Goal: Task Accomplishment & Management: Use online tool/utility

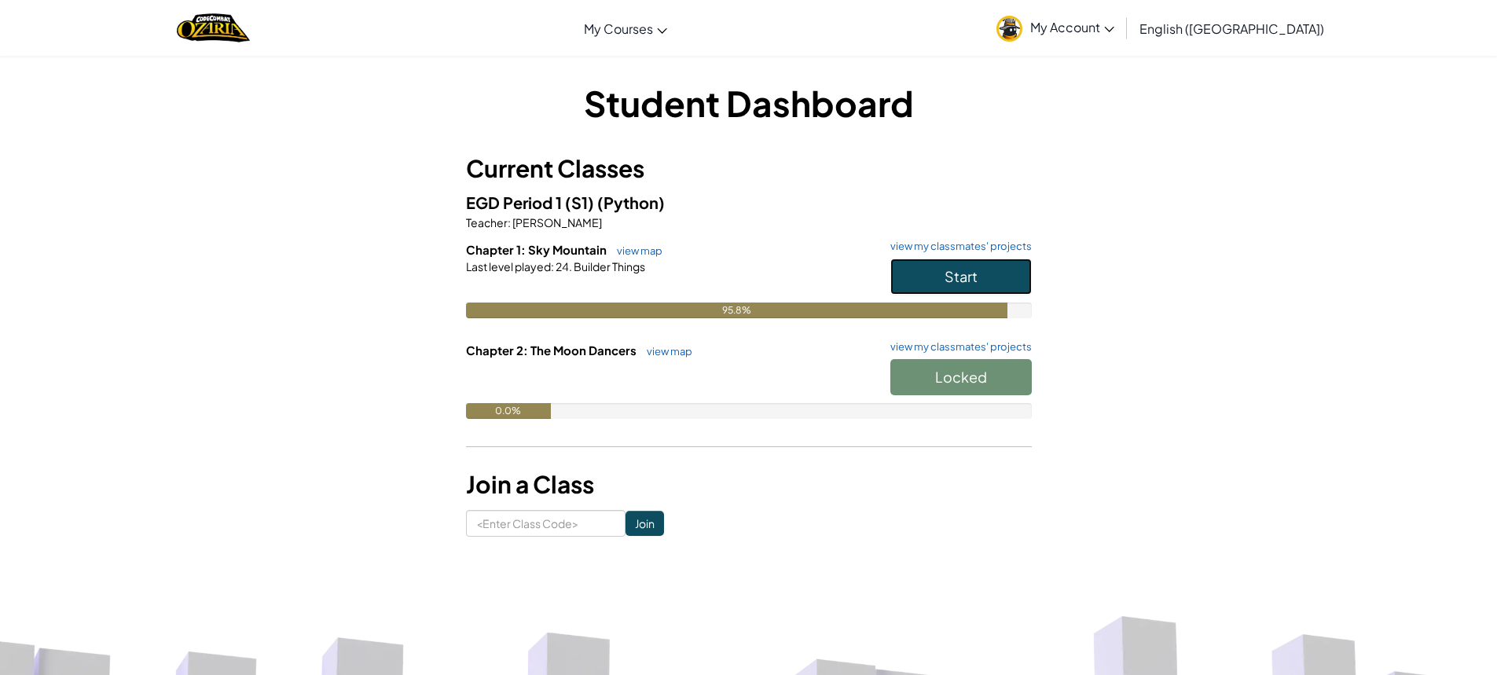
click at [984, 285] on button "Start" at bounding box center [960, 276] width 141 height 36
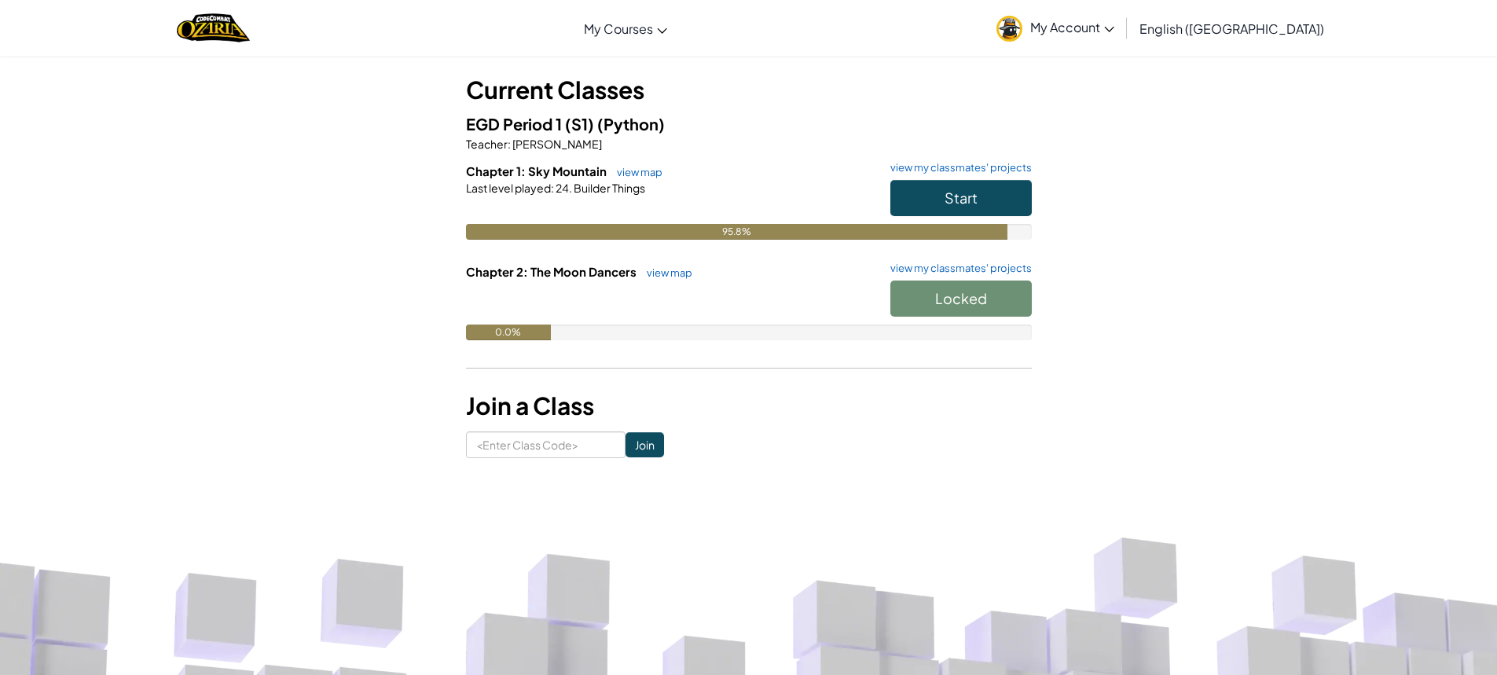
click at [952, 156] on div "EGD Period 1 (S1) (Python) Teacher : [PERSON_NAME] Chapter 1: Sky Mountain view…" at bounding box center [749, 238] width 566 height 252
click at [951, 163] on link "view my classmates' projects" at bounding box center [956, 168] width 149 height 10
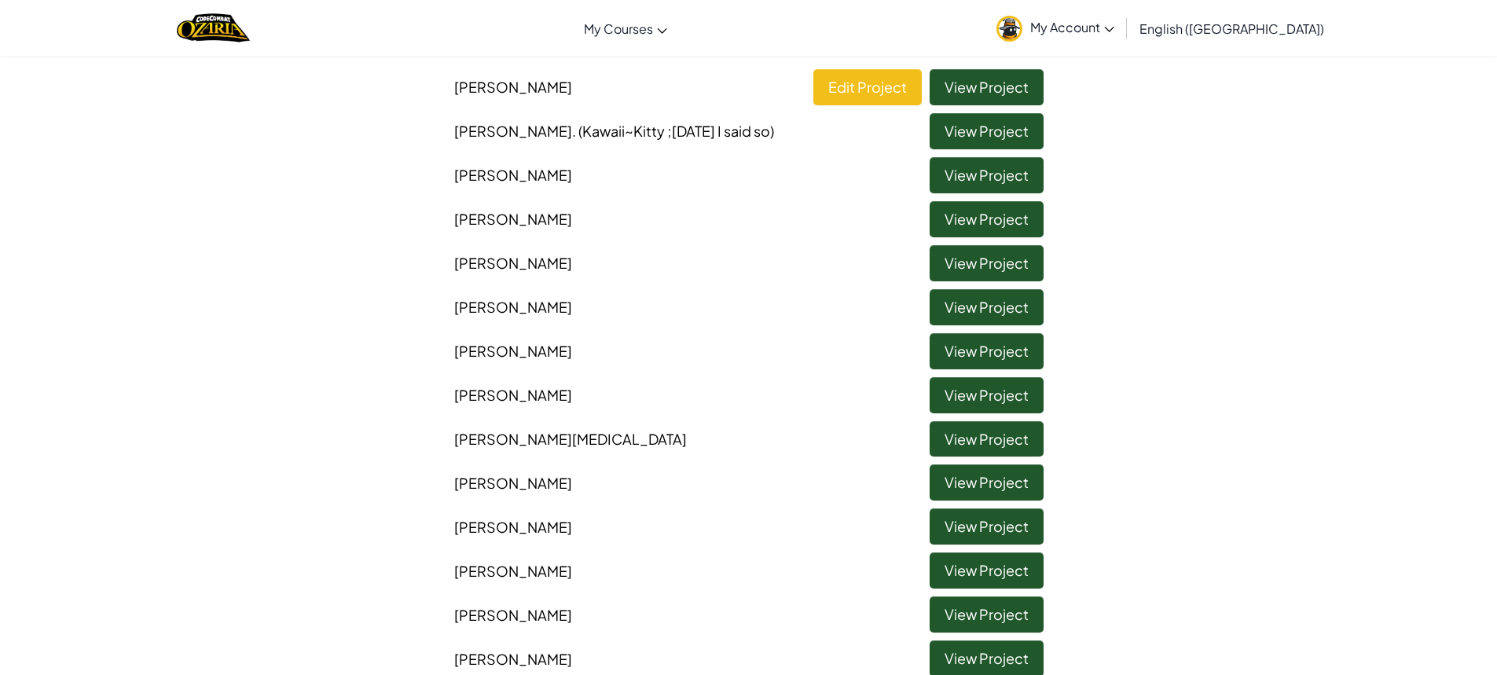
scroll to position [79, 0]
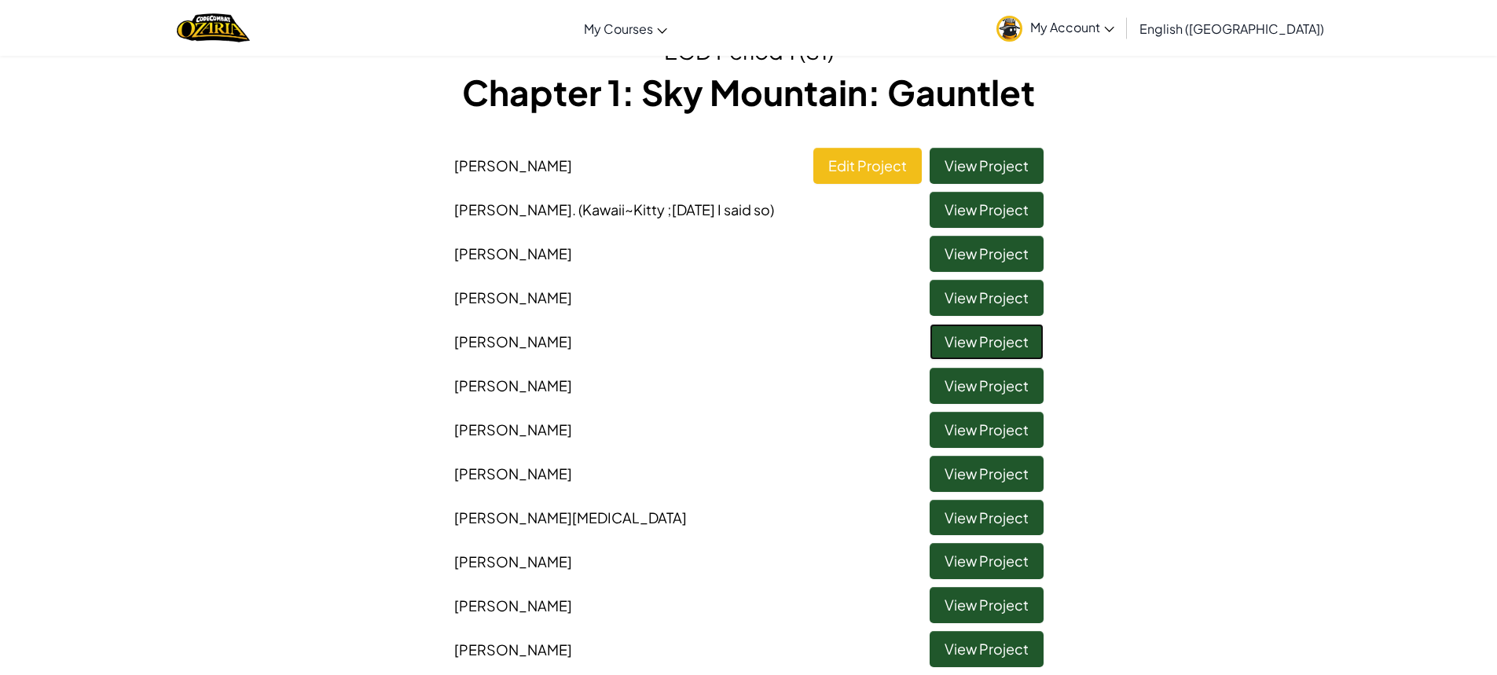
click at [947, 346] on link "View Project" at bounding box center [986, 342] width 114 height 36
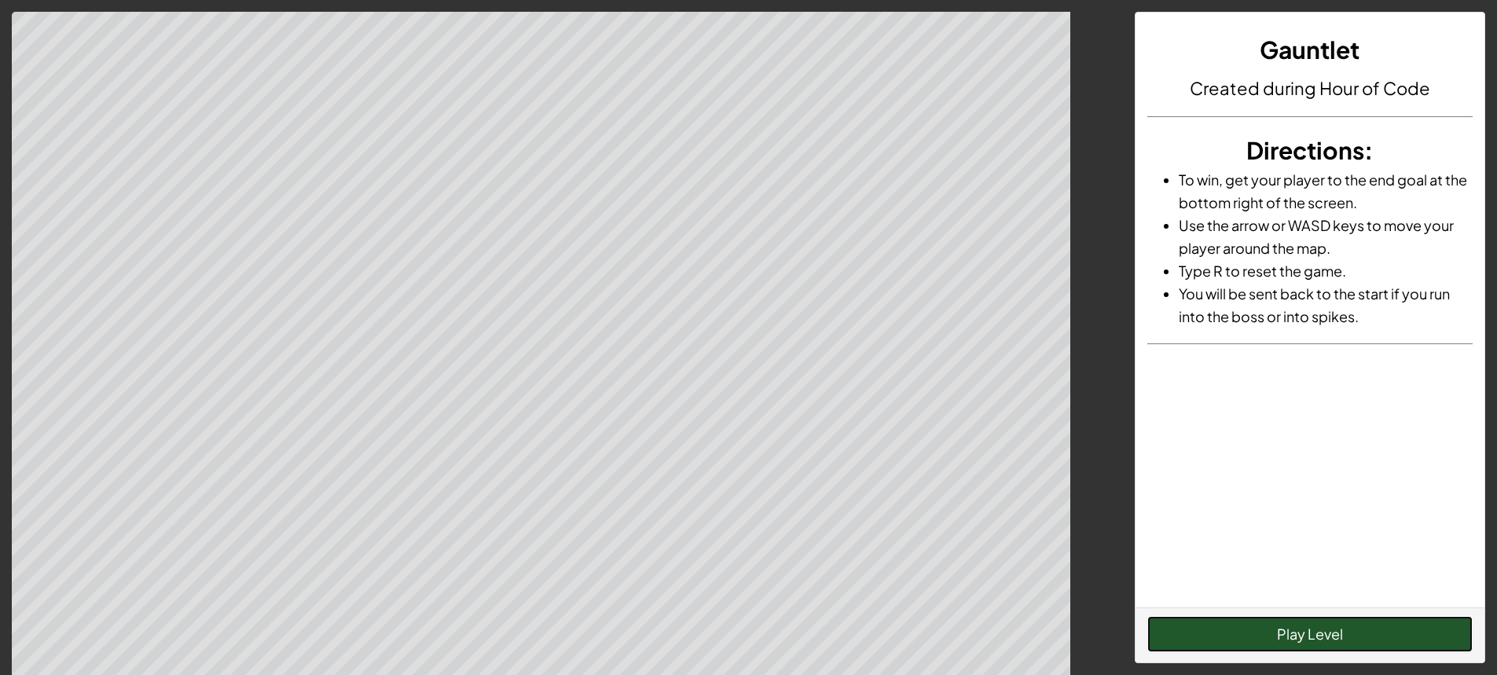
click at [1394, 638] on button "Play Level" at bounding box center [1309, 634] width 325 height 36
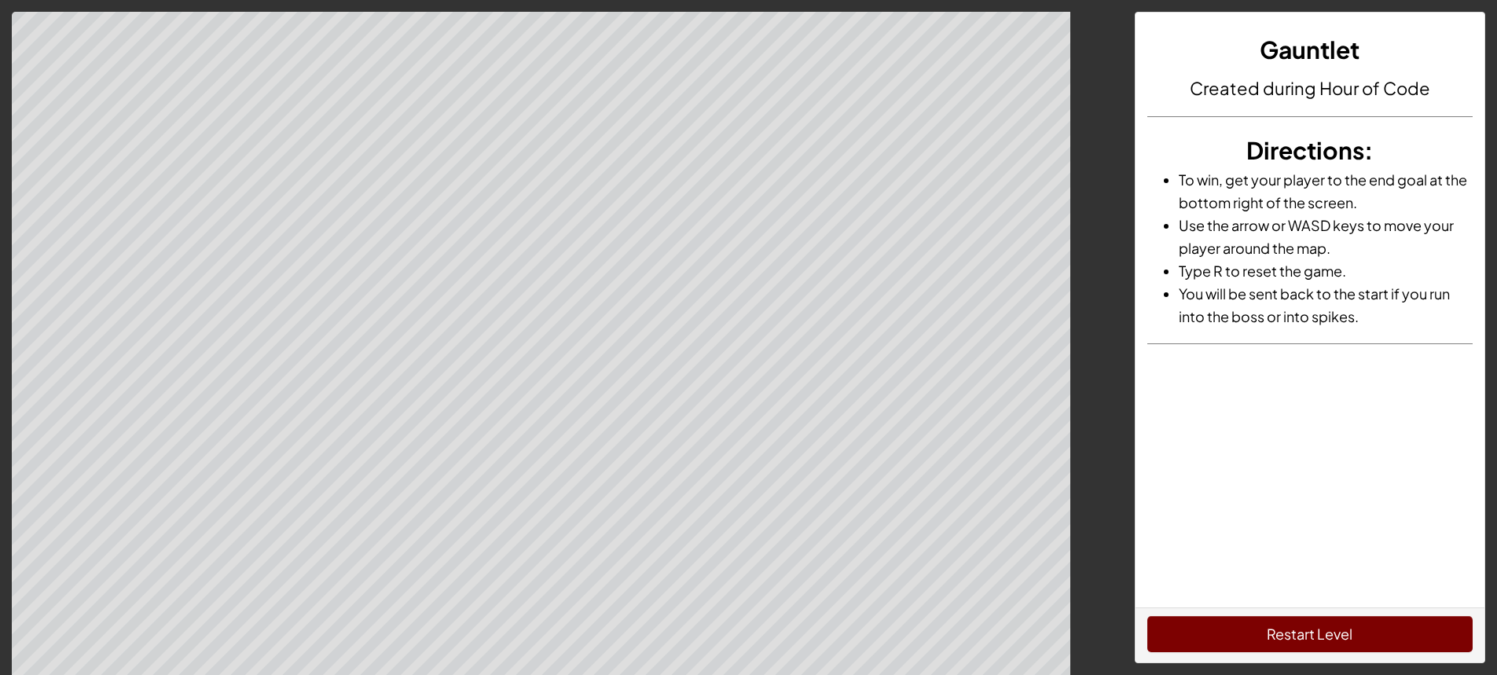
click at [404, 0] on html "Gauntlet Created during Hour of Code Directions : To win, get your player to th…" at bounding box center [748, 337] width 1497 height 675
click at [429, 0] on html "Gauntlet Created during Hour of Code Directions : To win, get your player to th…" at bounding box center [748, 337] width 1497 height 675
click at [1241, 627] on button "Restart Level" at bounding box center [1309, 634] width 325 height 36
click at [1299, 628] on button "Restart Level" at bounding box center [1309, 634] width 325 height 36
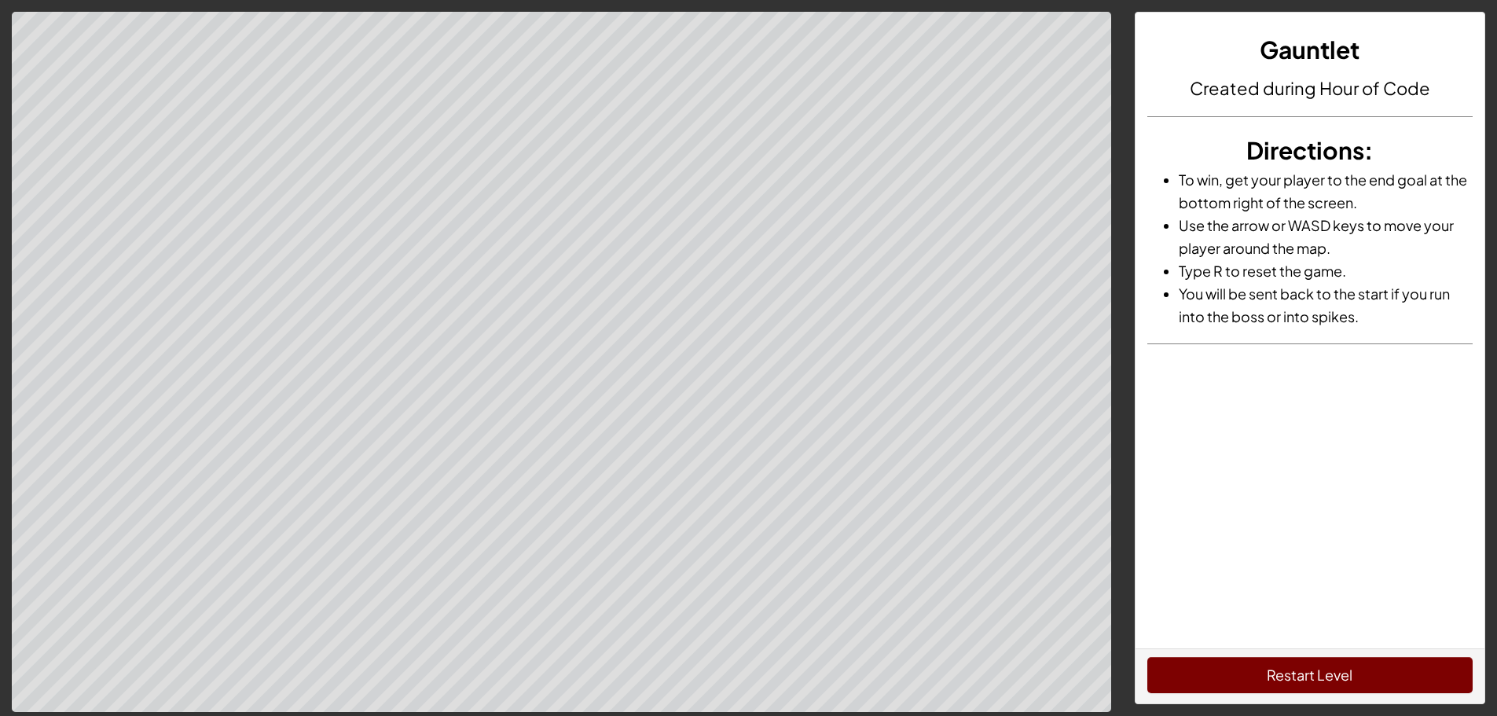
drag, startPoint x: 1365, startPoint y: 464, endPoint x: 1322, endPoint y: 437, distance: 50.8
click at [1425, 27] on div "Gauntlet Created during Hour of Code Directions : To win, get your player to th…" at bounding box center [1309, 331] width 349 height 636
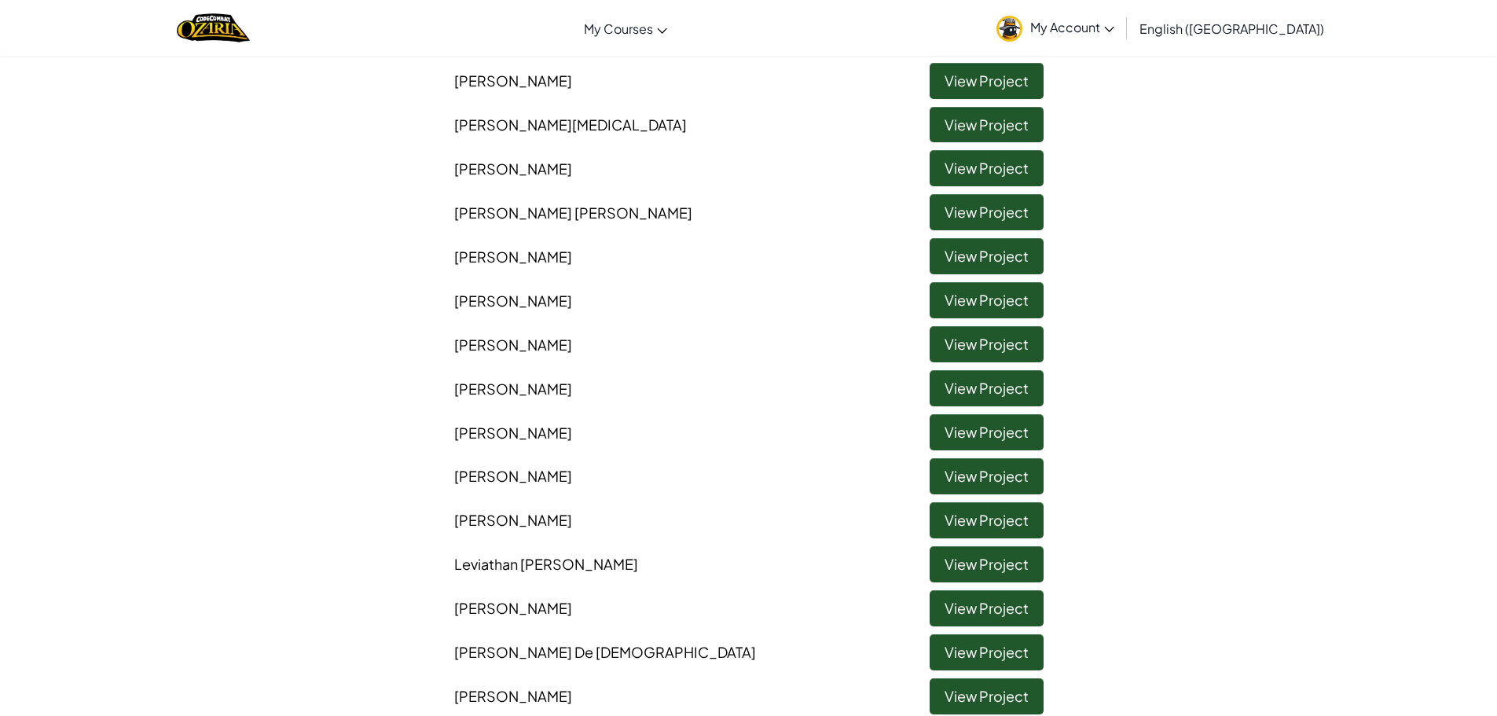
scroll to position [550, 0]
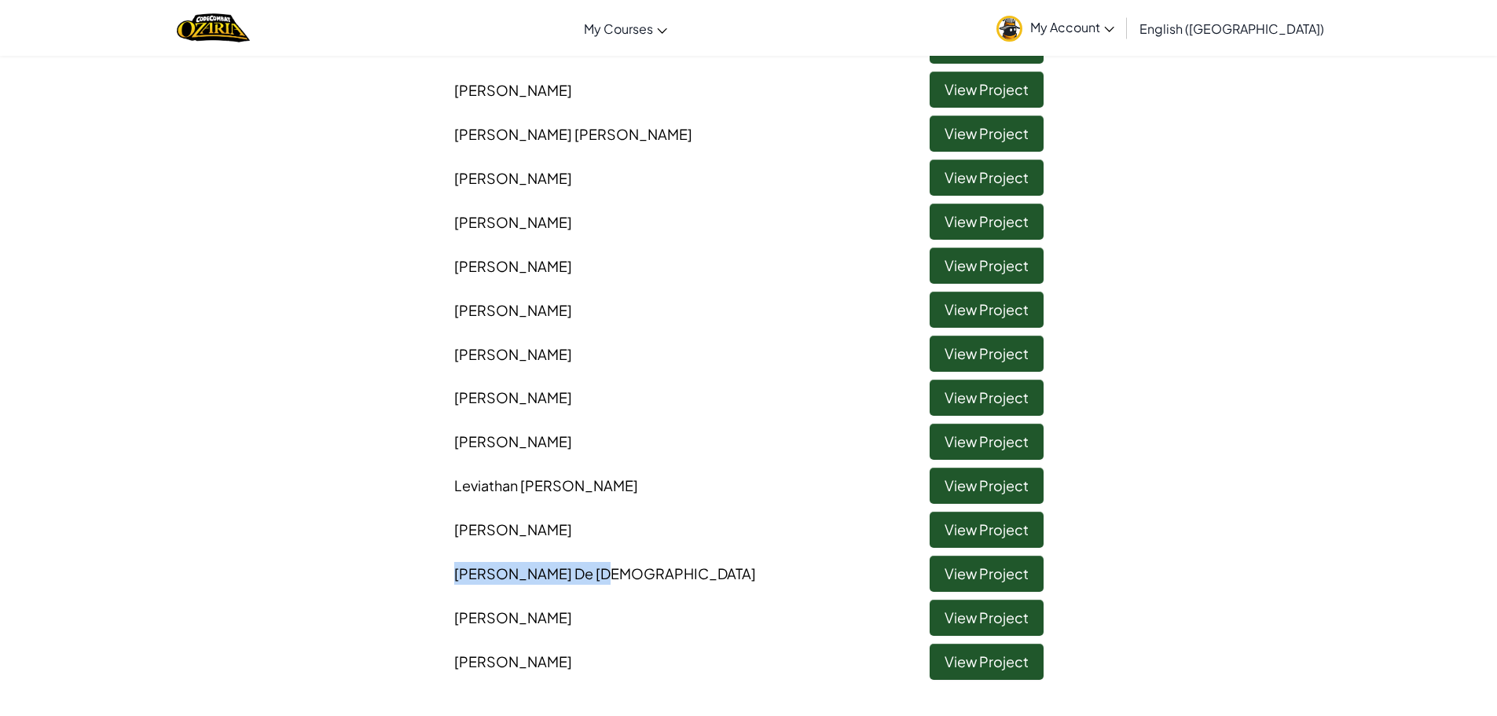
drag, startPoint x: 581, startPoint y: 571, endPoint x: 460, endPoint y: 562, distance: 121.3
click at [449, 573] on li "[PERSON_NAME] De [DEMOGRAPHIC_DATA] View Project" at bounding box center [748, 570] width 613 height 44
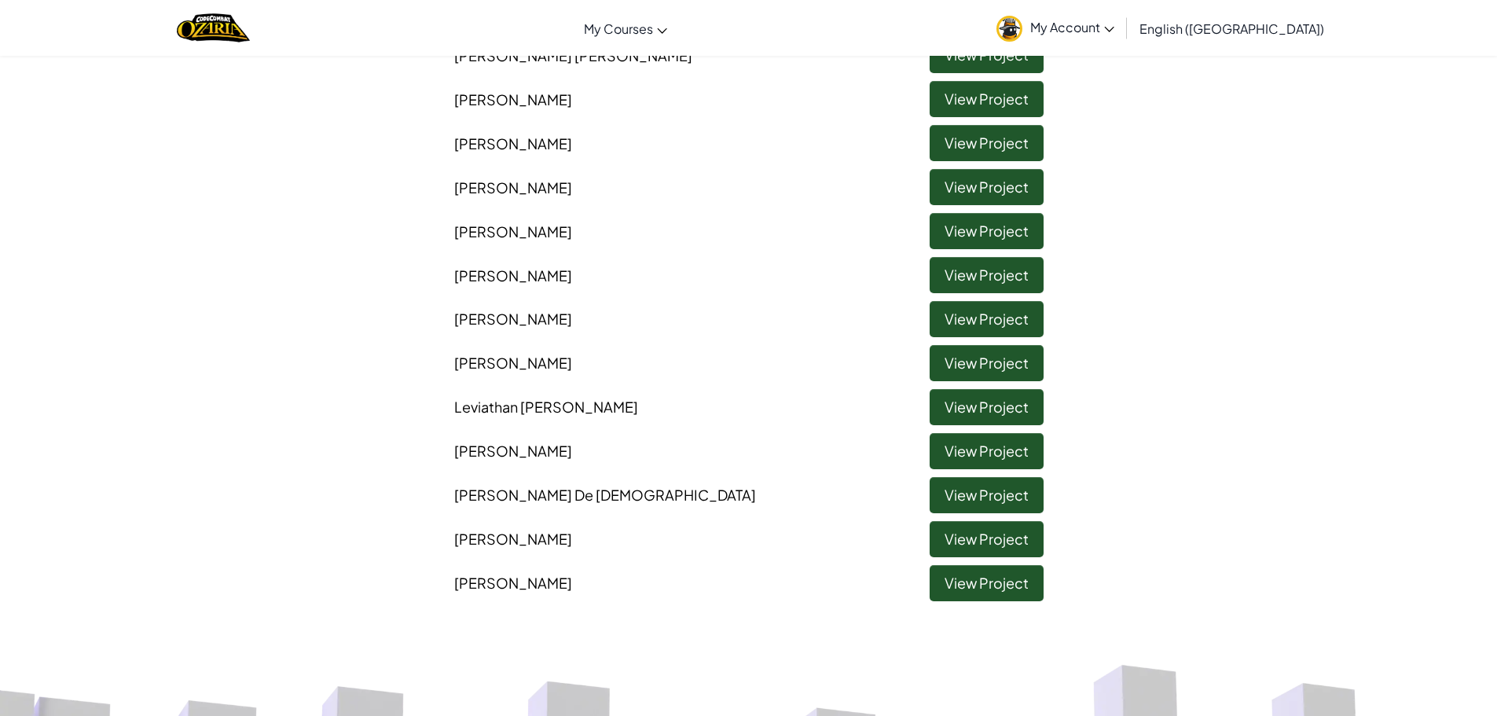
click at [526, 459] on span "[PERSON_NAME]" at bounding box center [513, 451] width 118 height 18
click at [1028, 357] on link "View Project" at bounding box center [986, 363] width 114 height 36
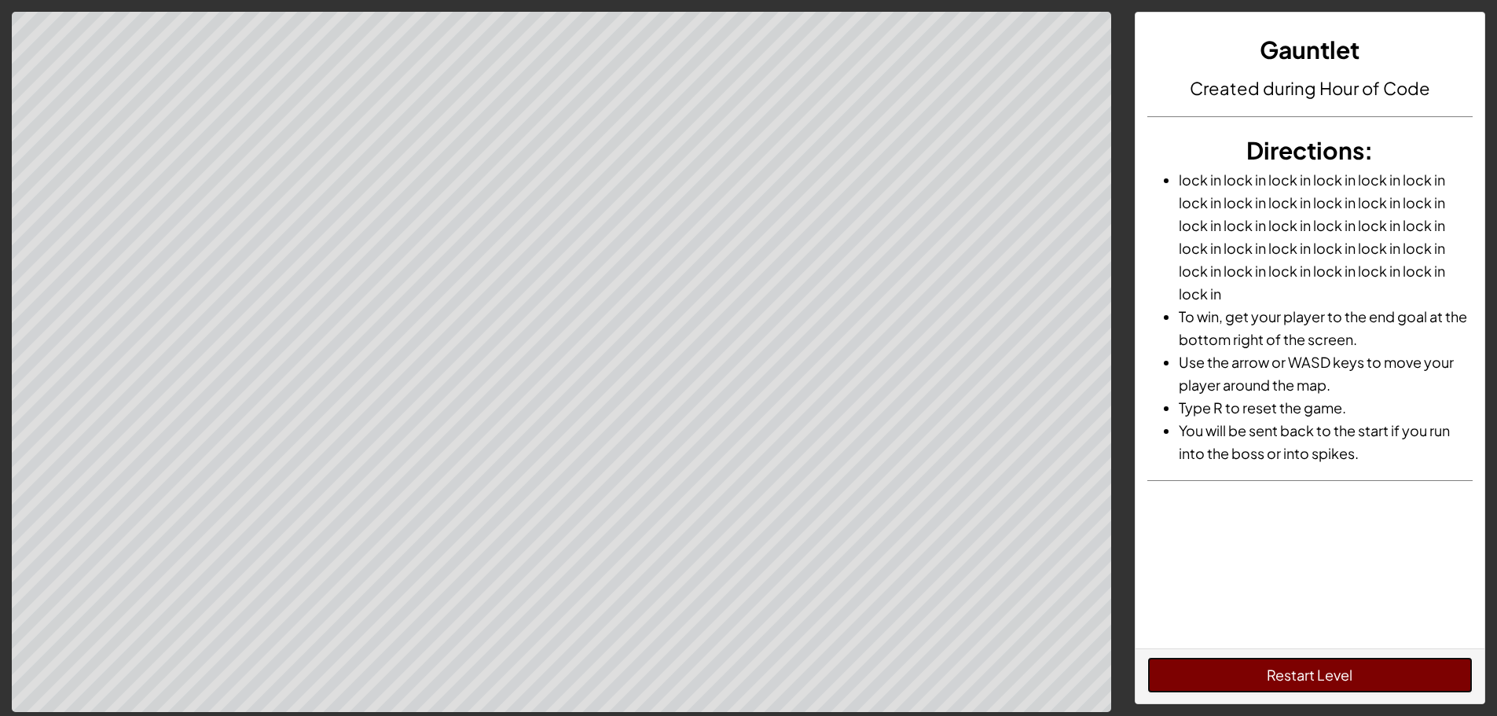
click at [1177, 674] on button "Restart Level" at bounding box center [1309, 675] width 325 height 36
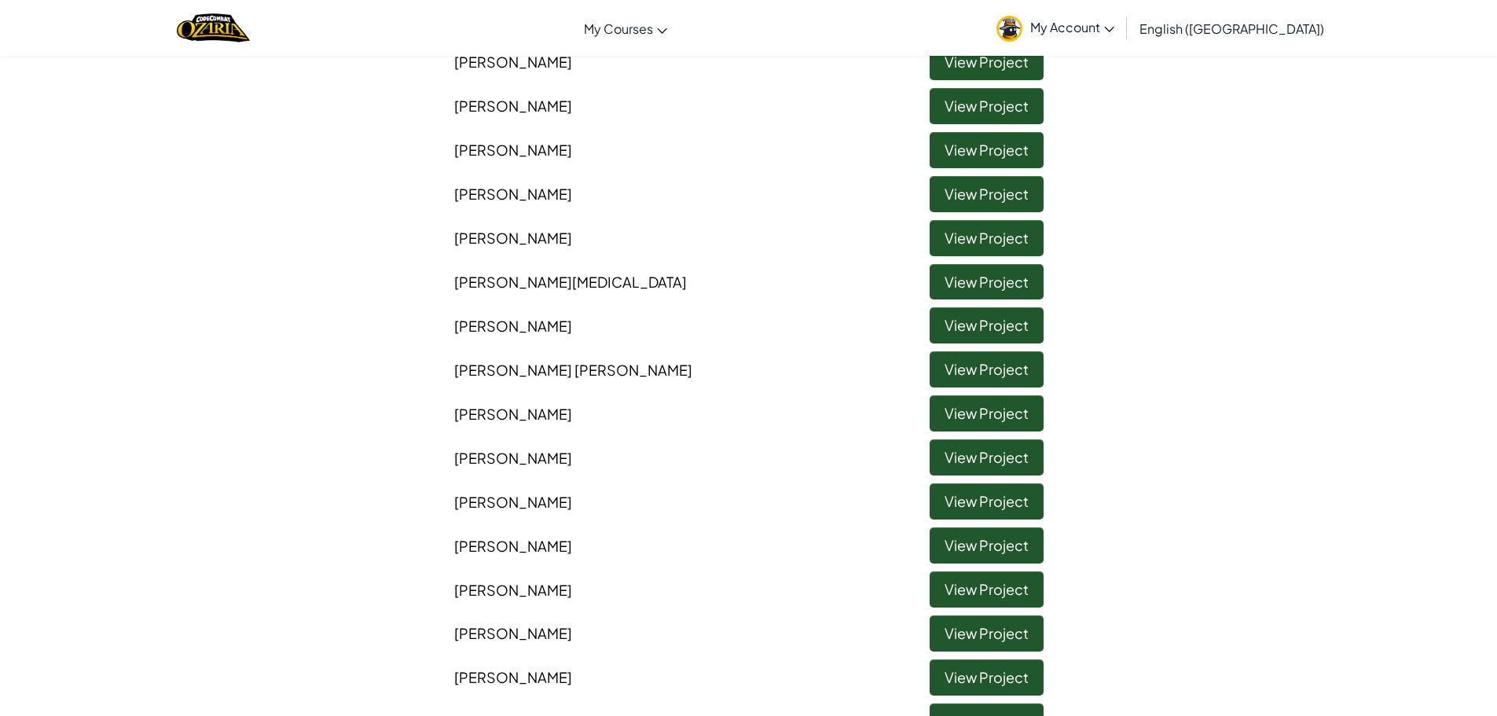
scroll to position [393, 0]
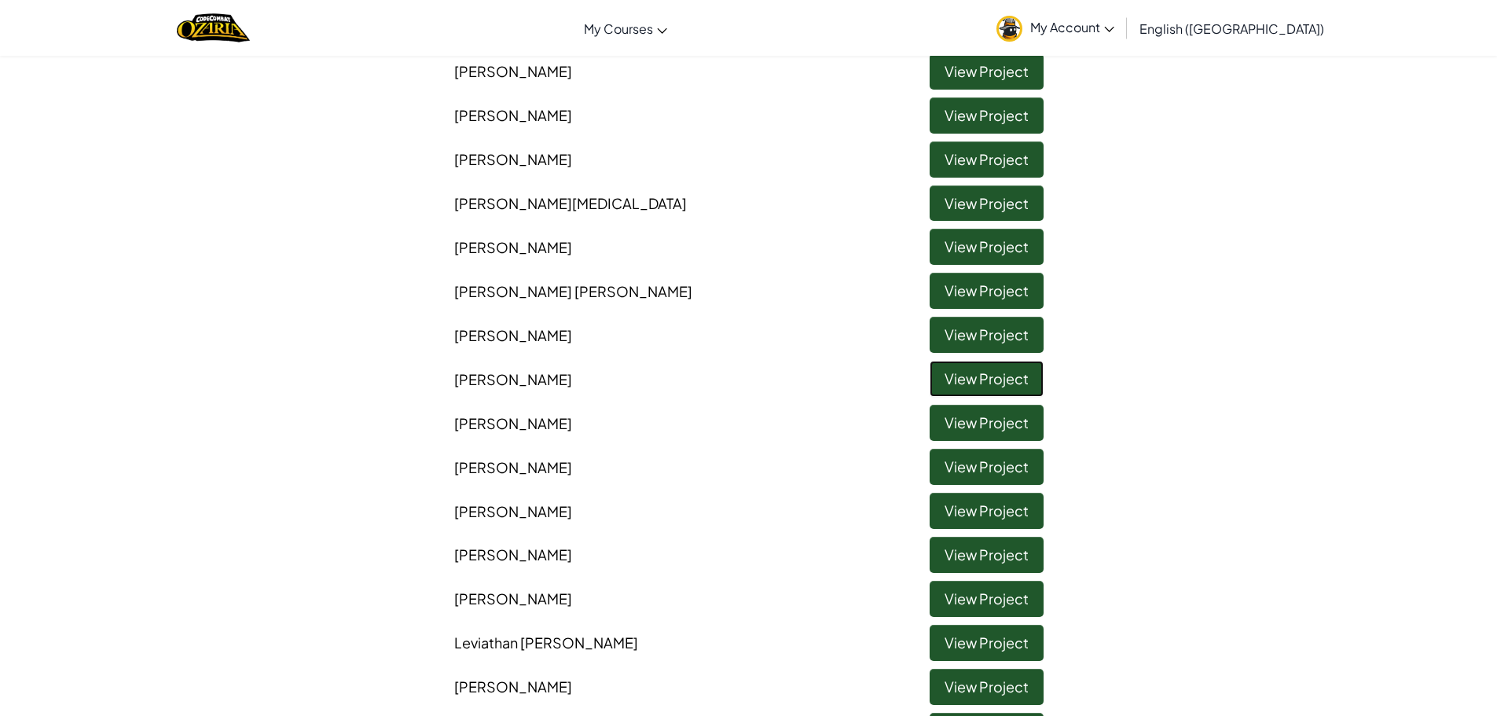
click at [995, 382] on link "View Project" at bounding box center [986, 379] width 114 height 36
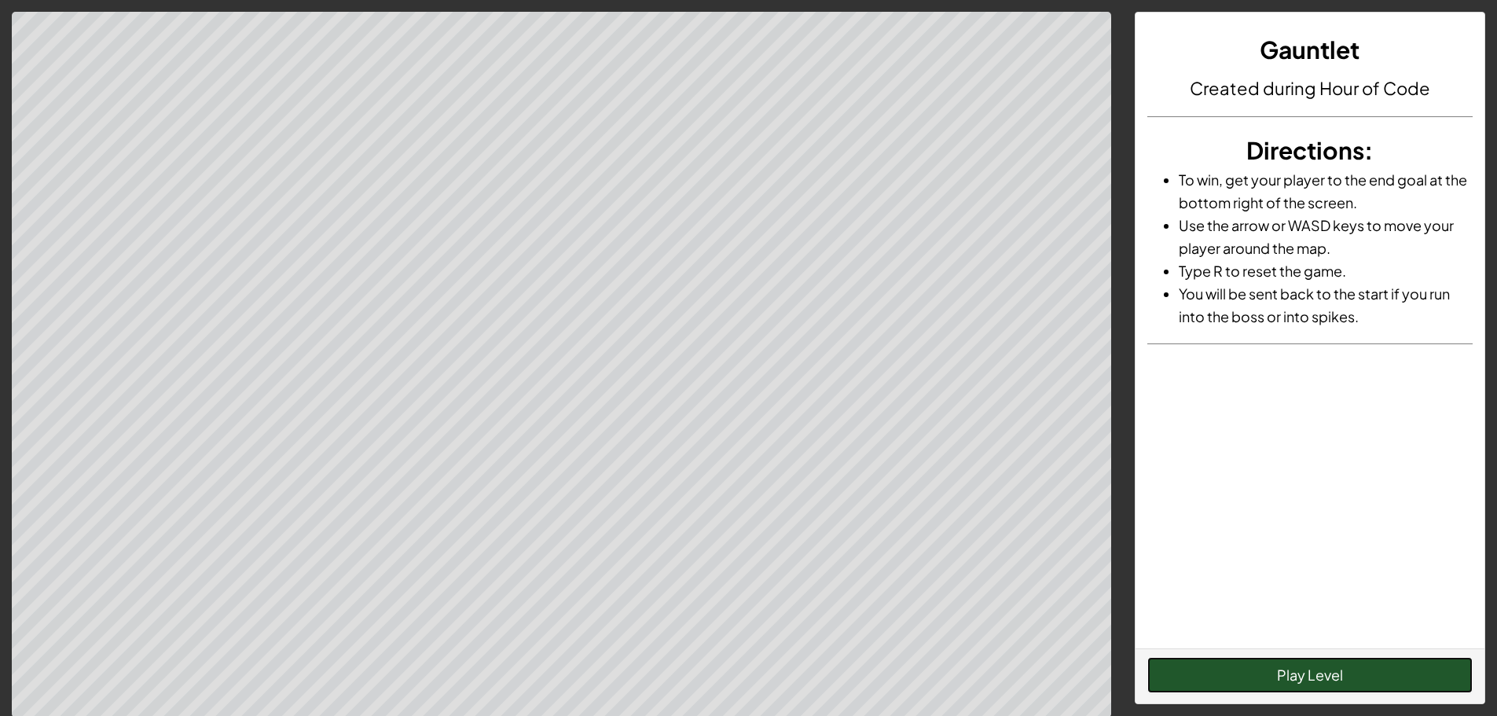
drag, startPoint x: 1303, startPoint y: 669, endPoint x: 1275, endPoint y: 660, distance: 29.6
click at [1283, 661] on button "Play Level" at bounding box center [1309, 675] width 325 height 36
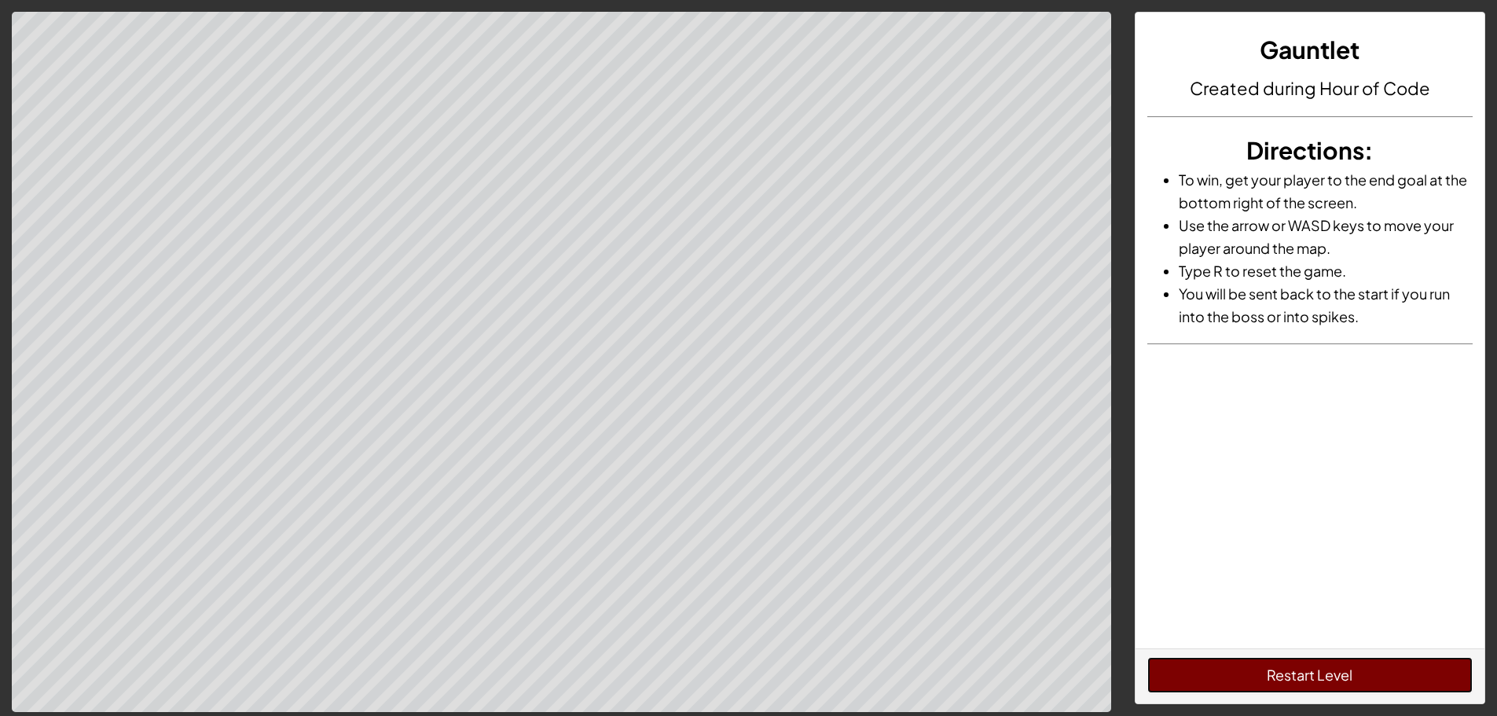
click at [1376, 665] on button "Restart Level" at bounding box center [1309, 675] width 325 height 36
click at [1325, 674] on button "Restart Level" at bounding box center [1309, 675] width 325 height 36
drag, startPoint x: 1325, startPoint y: 669, endPoint x: 1318, endPoint y: 680, distance: 12.4
click at [1318, 674] on button "Restart Level" at bounding box center [1309, 675] width 325 height 36
click at [1361, 655] on div "Restart Level" at bounding box center [1309, 675] width 349 height 55
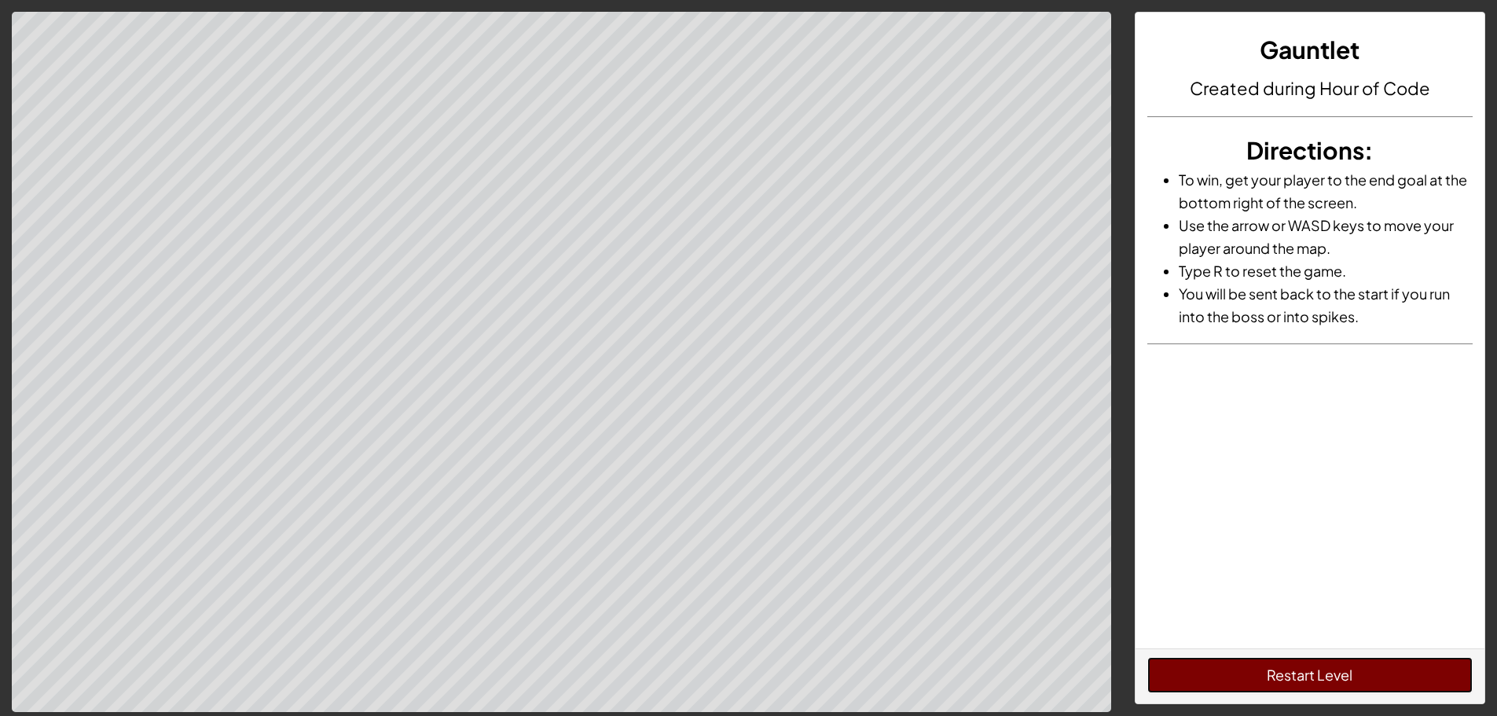
click at [1355, 669] on button "Restart Level" at bounding box center [1309, 675] width 325 height 36
click at [1251, 674] on button "Restart Level" at bounding box center [1309, 675] width 325 height 36
click at [1369, 672] on button "Restart Level" at bounding box center [1309, 675] width 325 height 36
click at [1376, 658] on button "Restart Level" at bounding box center [1309, 675] width 325 height 36
click at [1367, 674] on button "Restart Level" at bounding box center [1309, 675] width 325 height 36
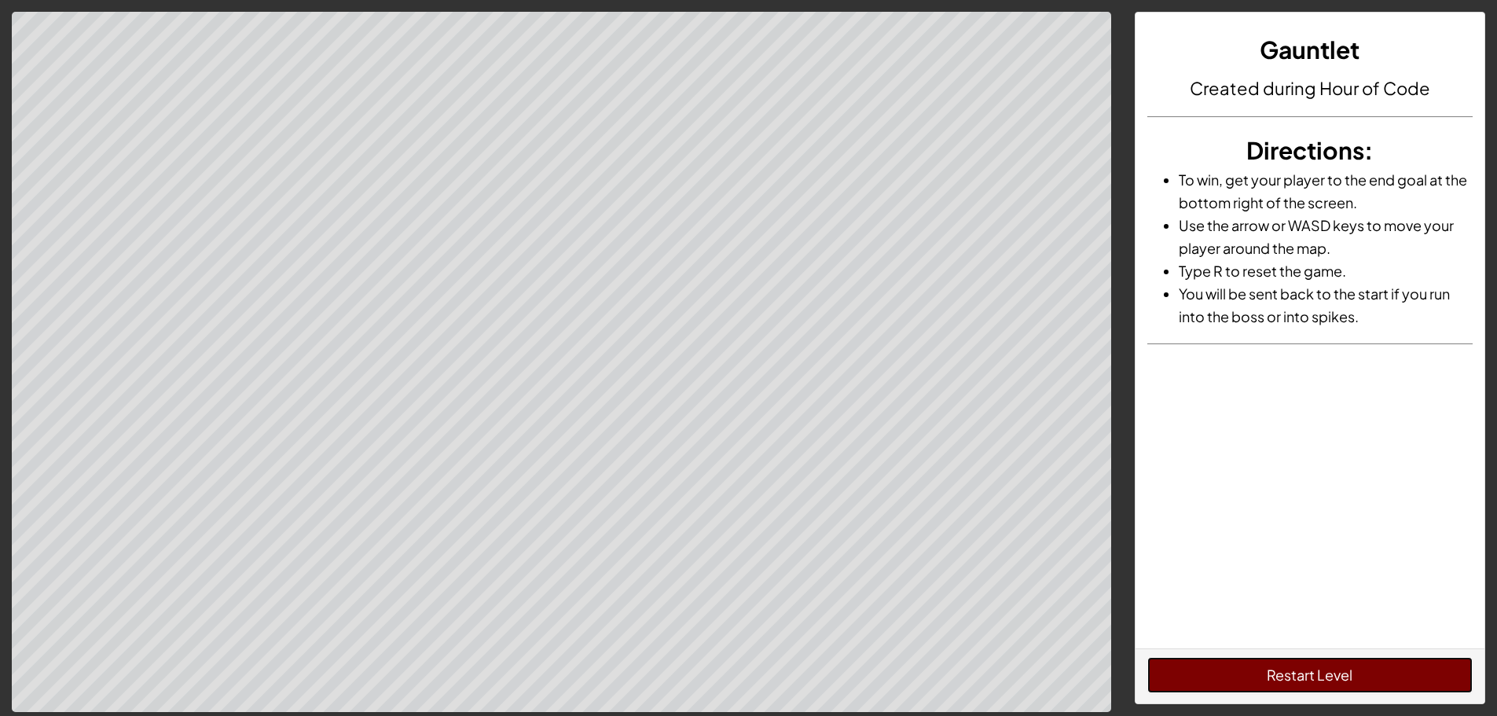
click at [1361, 674] on button "Restart Level" at bounding box center [1309, 675] width 325 height 36
click at [1383, 674] on button "Restart Level" at bounding box center [1309, 675] width 325 height 36
click at [1373, 674] on button "Restart Level" at bounding box center [1309, 675] width 325 height 36
click at [1329, 672] on button "Restart Level" at bounding box center [1309, 675] width 325 height 36
click at [1323, 671] on button "Restart Level" at bounding box center [1309, 675] width 325 height 36
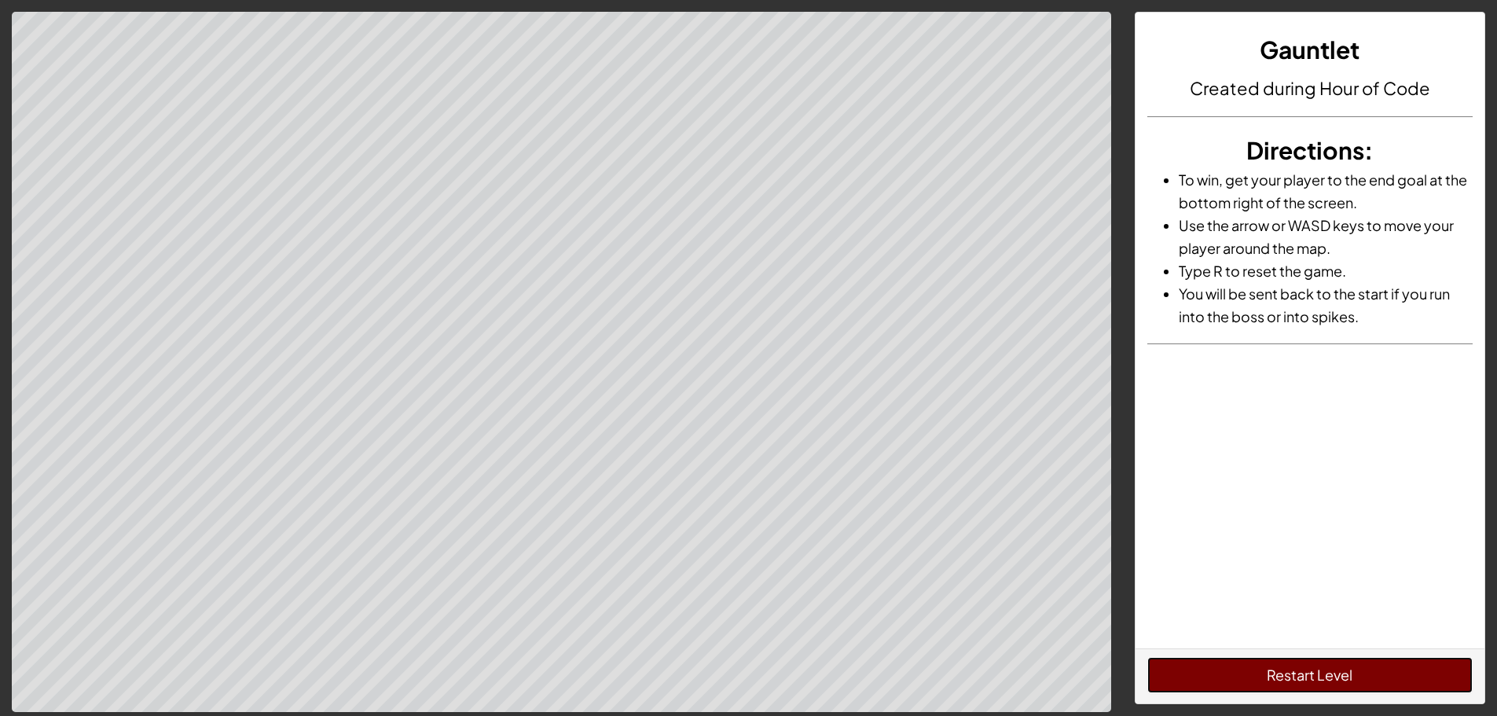
click at [1322, 669] on button "Restart Level" at bounding box center [1309, 675] width 325 height 36
click at [1324, 674] on button "Restart Level" at bounding box center [1309, 675] width 325 height 36
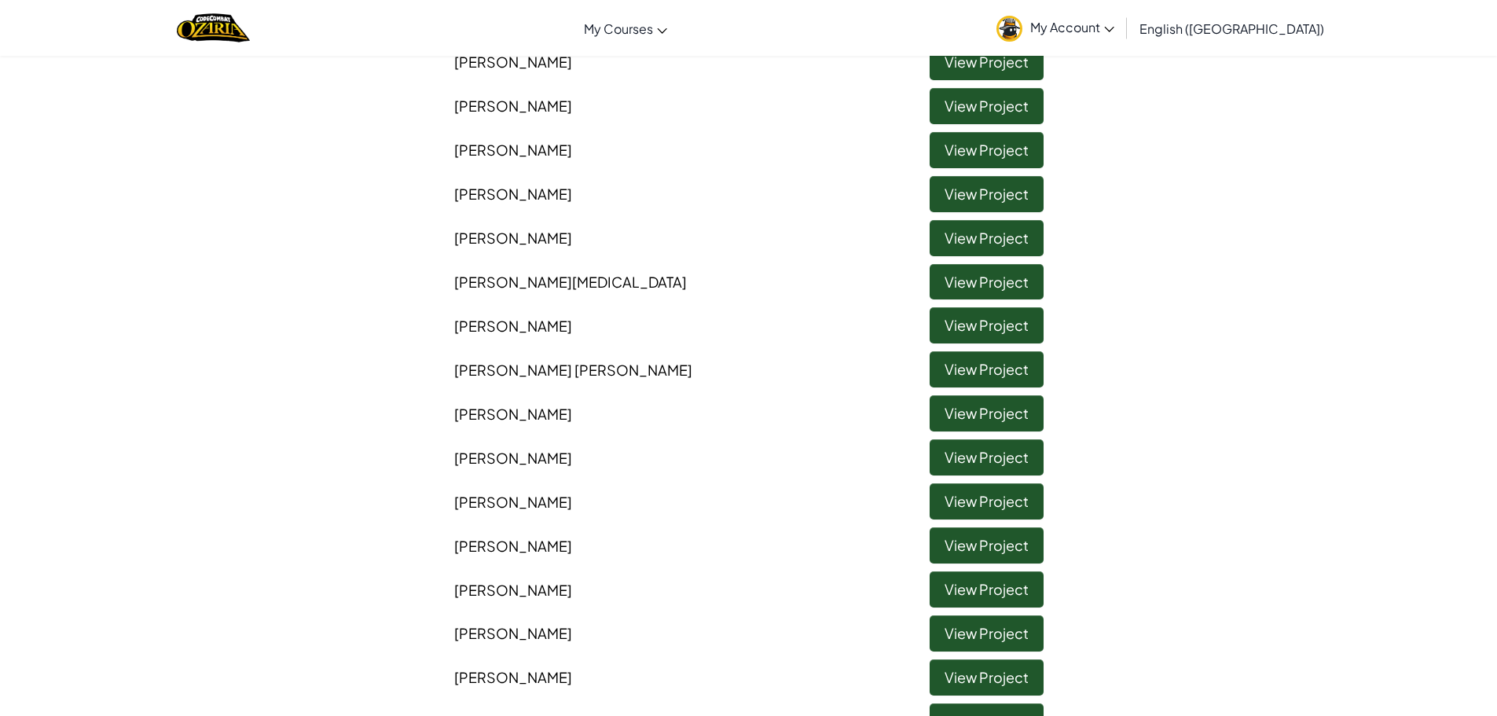
scroll to position [393, 0]
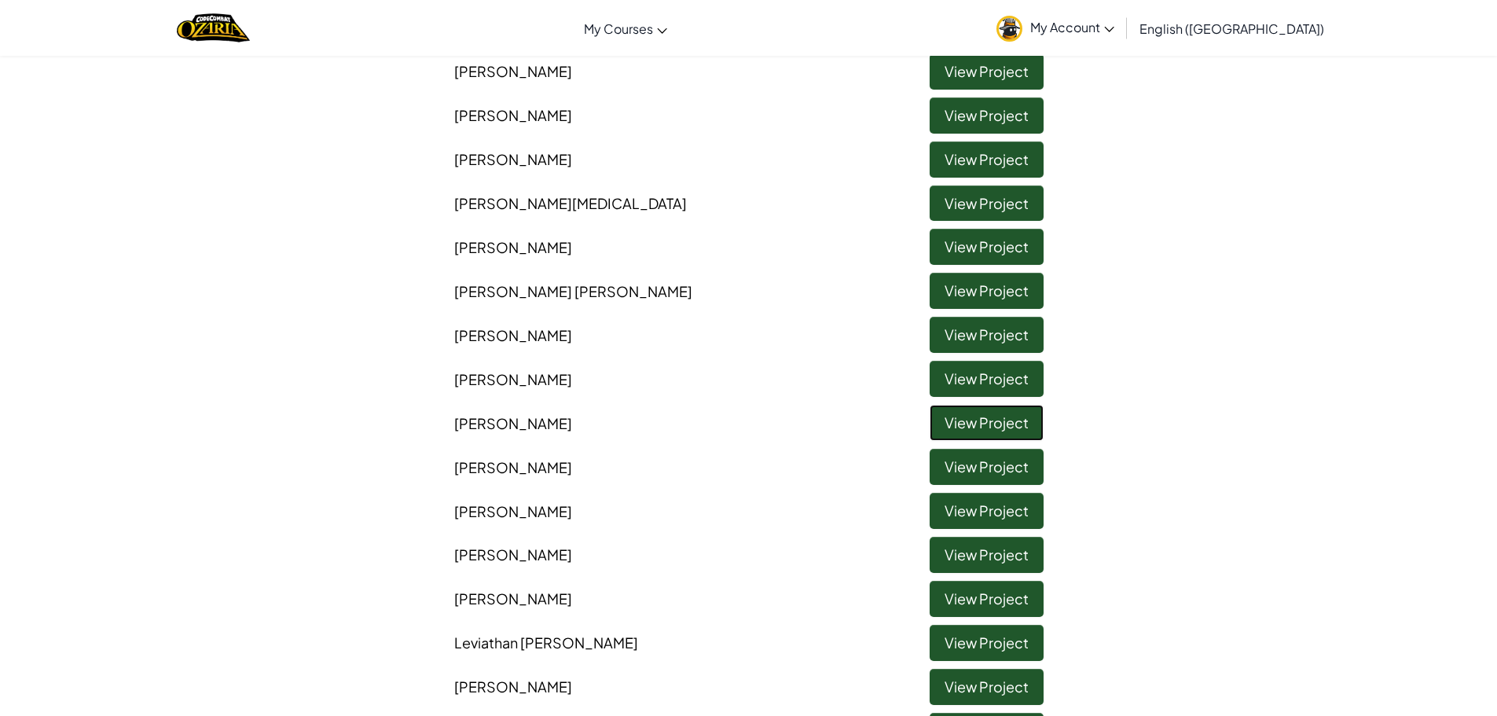
click at [962, 427] on link "View Project" at bounding box center [986, 423] width 114 height 36
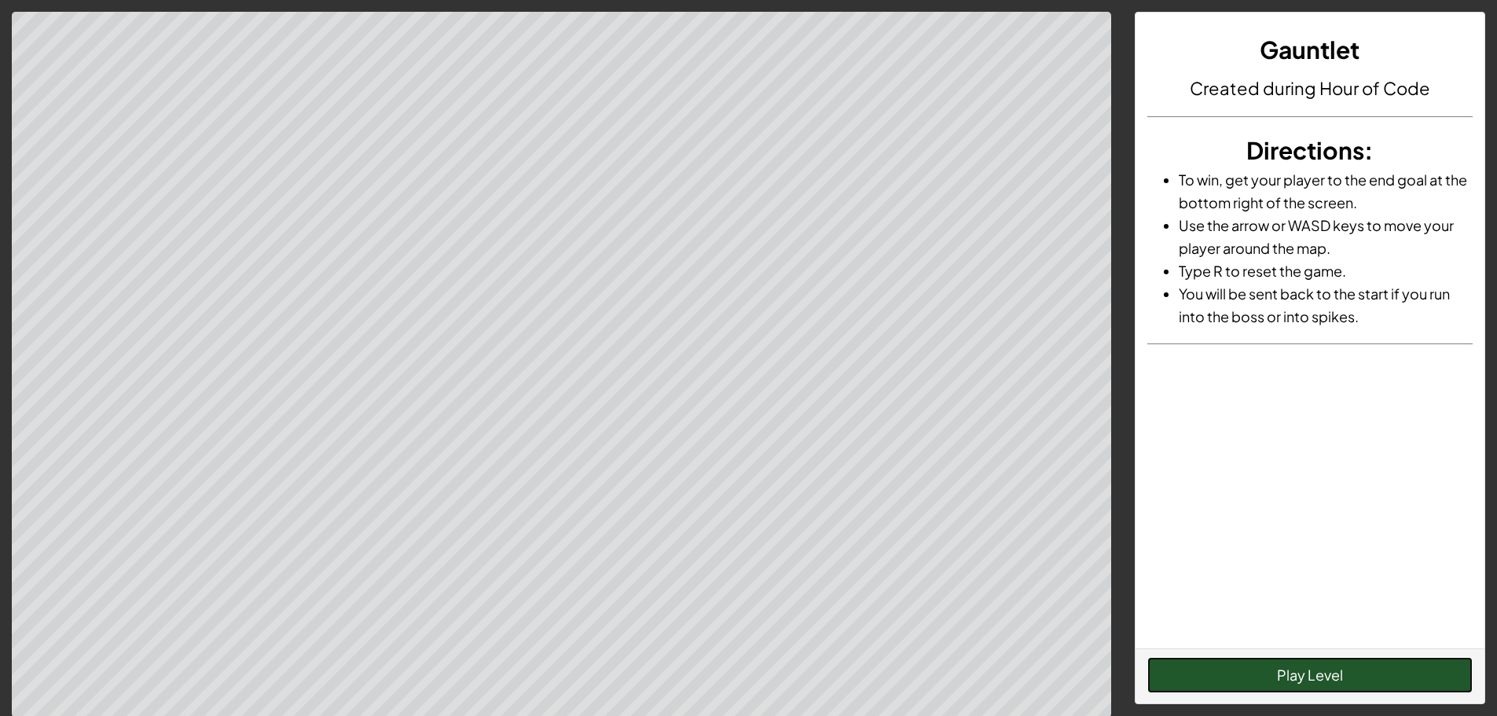
click at [1336, 672] on button "Play Level" at bounding box center [1309, 675] width 325 height 36
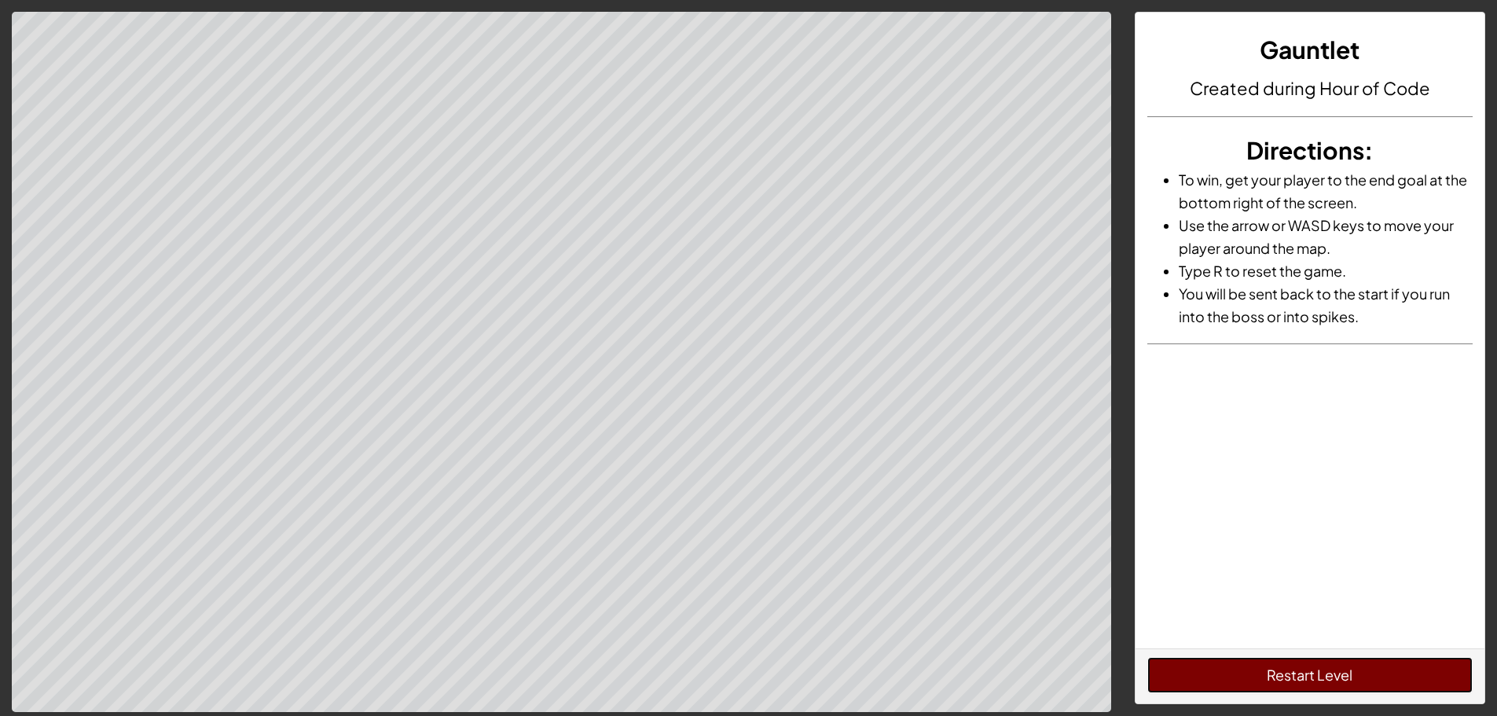
drag, startPoint x: 1373, startPoint y: 678, endPoint x: 1368, endPoint y: 672, distance: 8.4
click at [1371, 674] on button "Restart Level" at bounding box center [1309, 675] width 325 height 36
click at [1208, 665] on button "Restart Level" at bounding box center [1309, 675] width 325 height 36
click at [1356, 669] on button "Restart Level" at bounding box center [1309, 675] width 325 height 36
click at [1248, 674] on button "Restart Level" at bounding box center [1309, 675] width 325 height 36
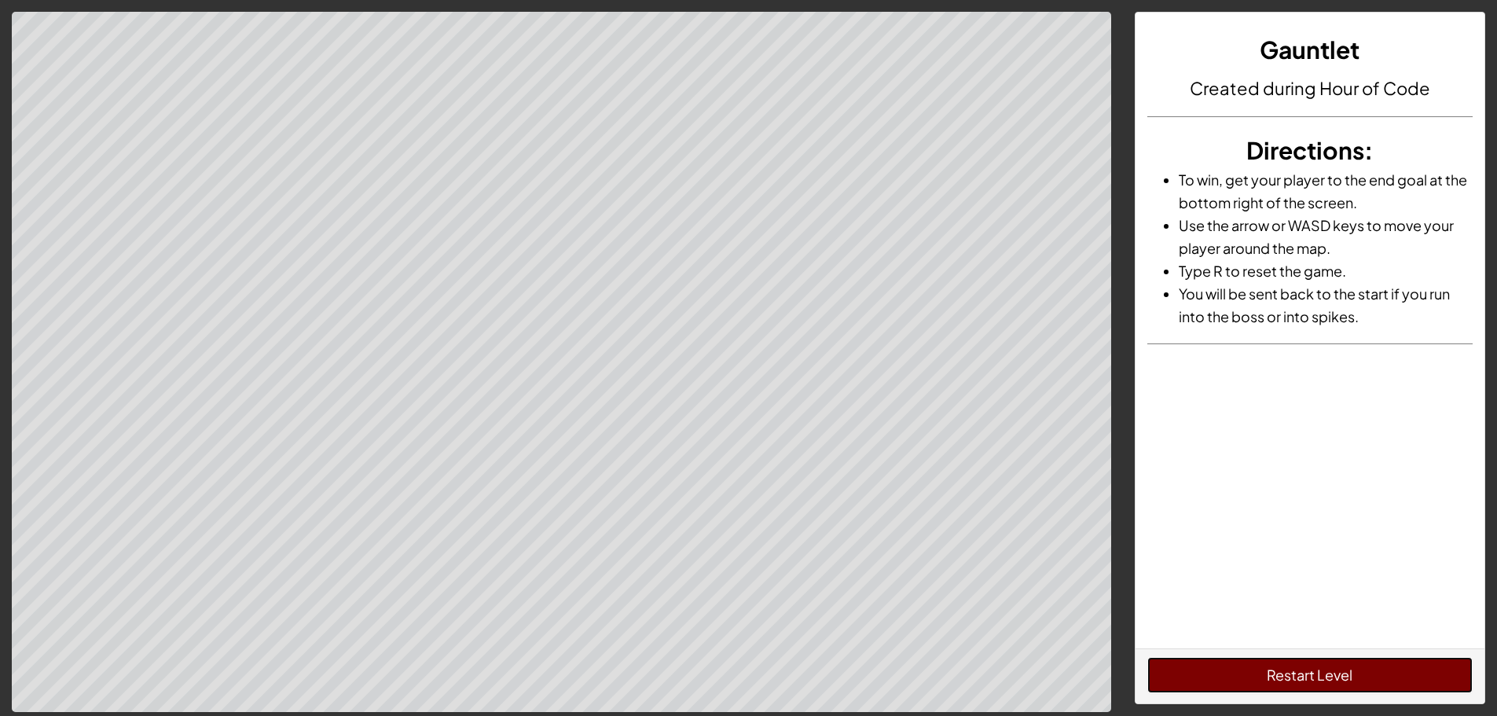
click at [1364, 674] on button "Restart Level" at bounding box center [1309, 675] width 325 height 36
click at [1410, 674] on button "Restart Level" at bounding box center [1309, 675] width 325 height 36
click at [1312, 674] on button "Restart Level" at bounding box center [1309, 675] width 325 height 36
click at [1253, 671] on button "Restart Level" at bounding box center [1309, 675] width 325 height 36
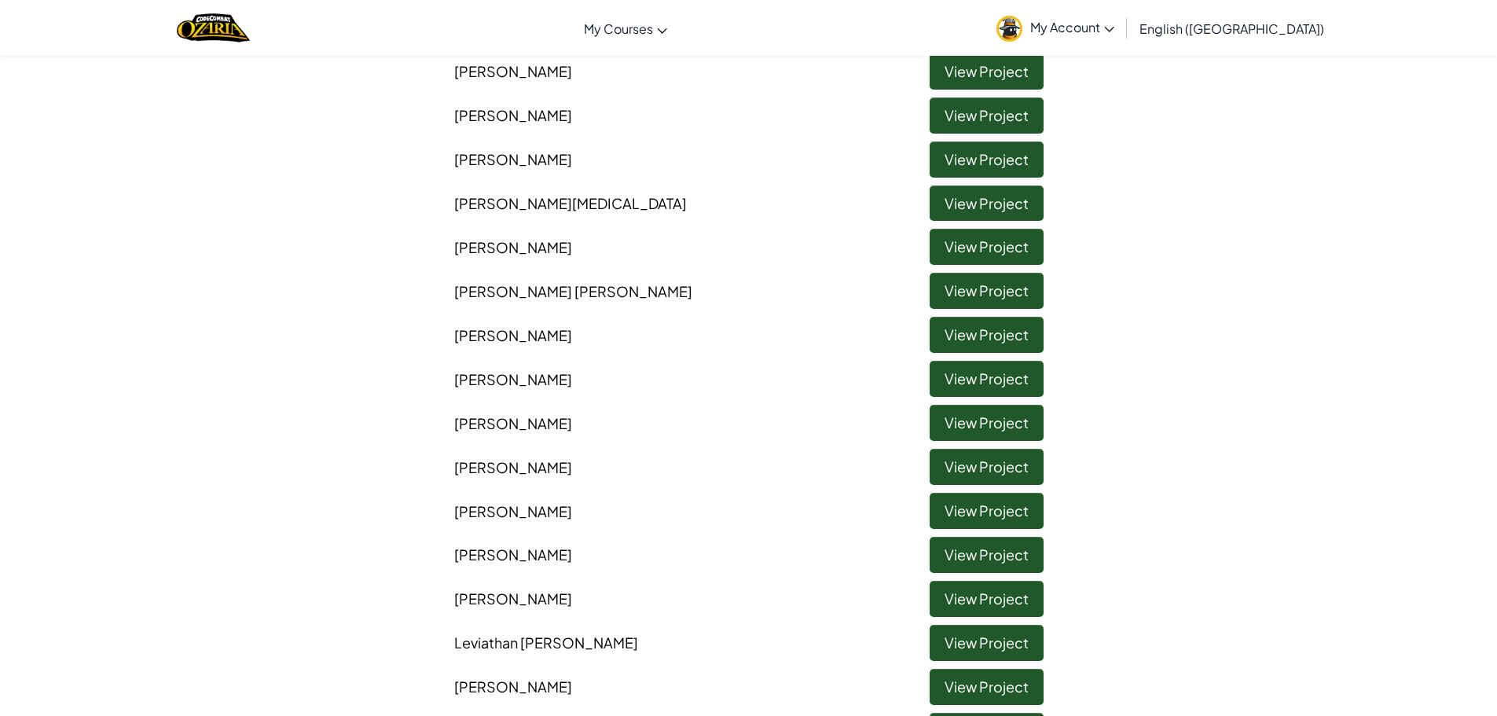
scroll to position [550, 0]
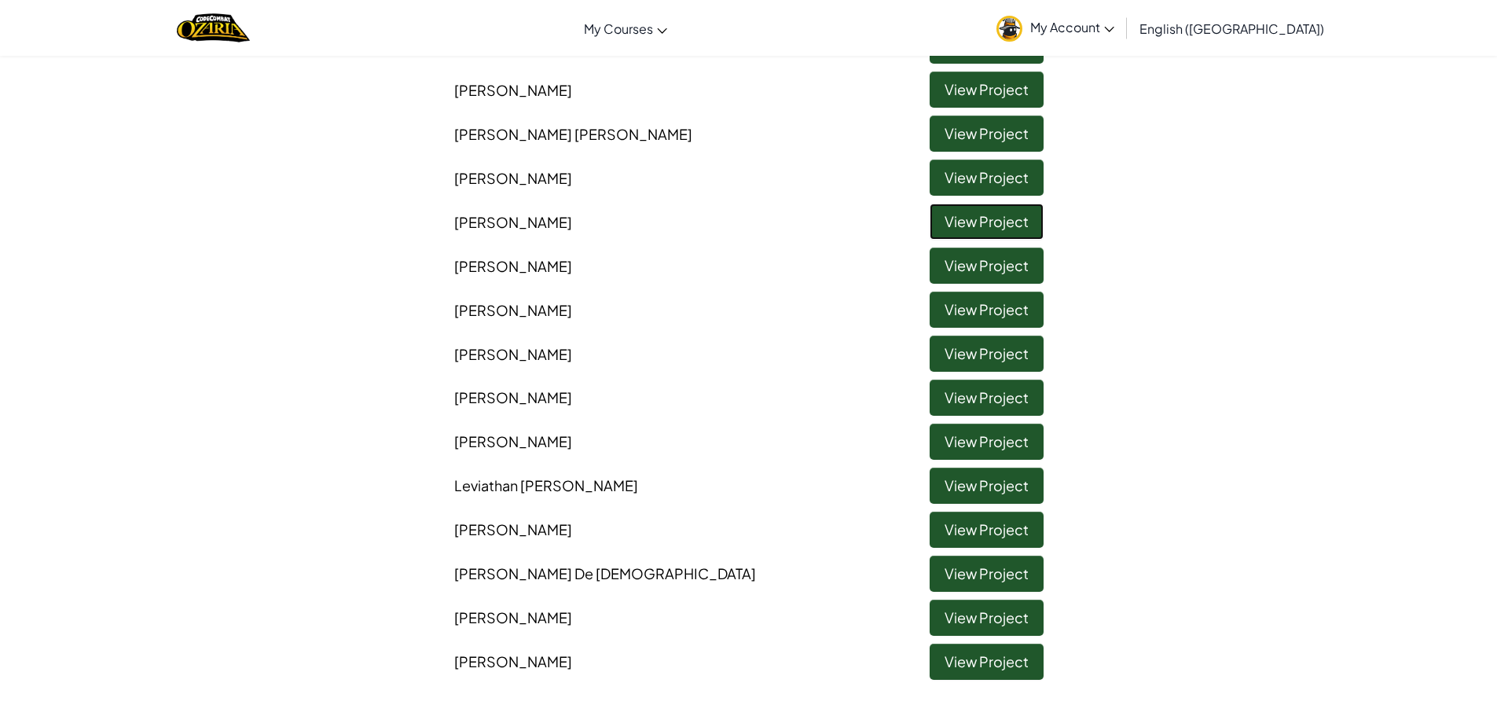
click at [1023, 207] on link "View Project" at bounding box center [986, 221] width 114 height 36
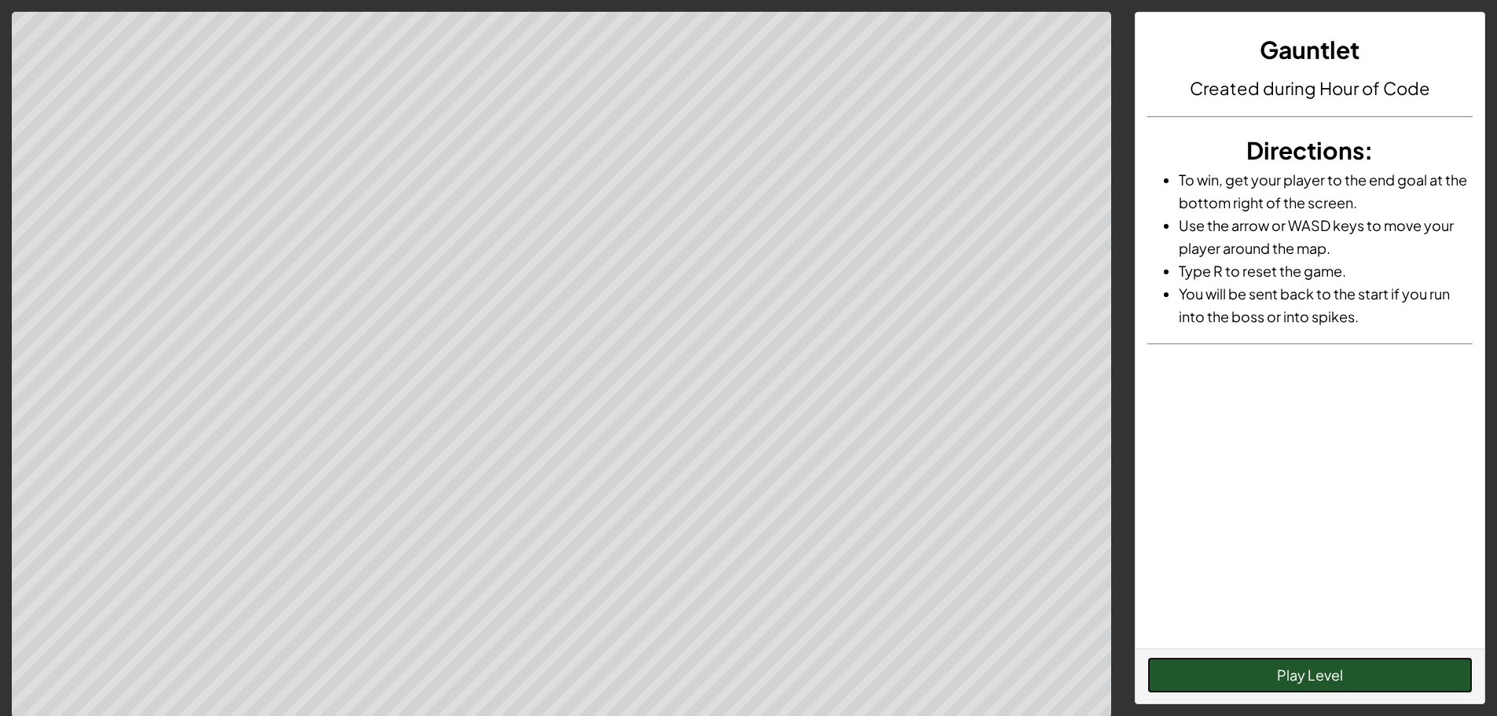
click at [1235, 672] on button "Play Level" at bounding box center [1309, 675] width 325 height 36
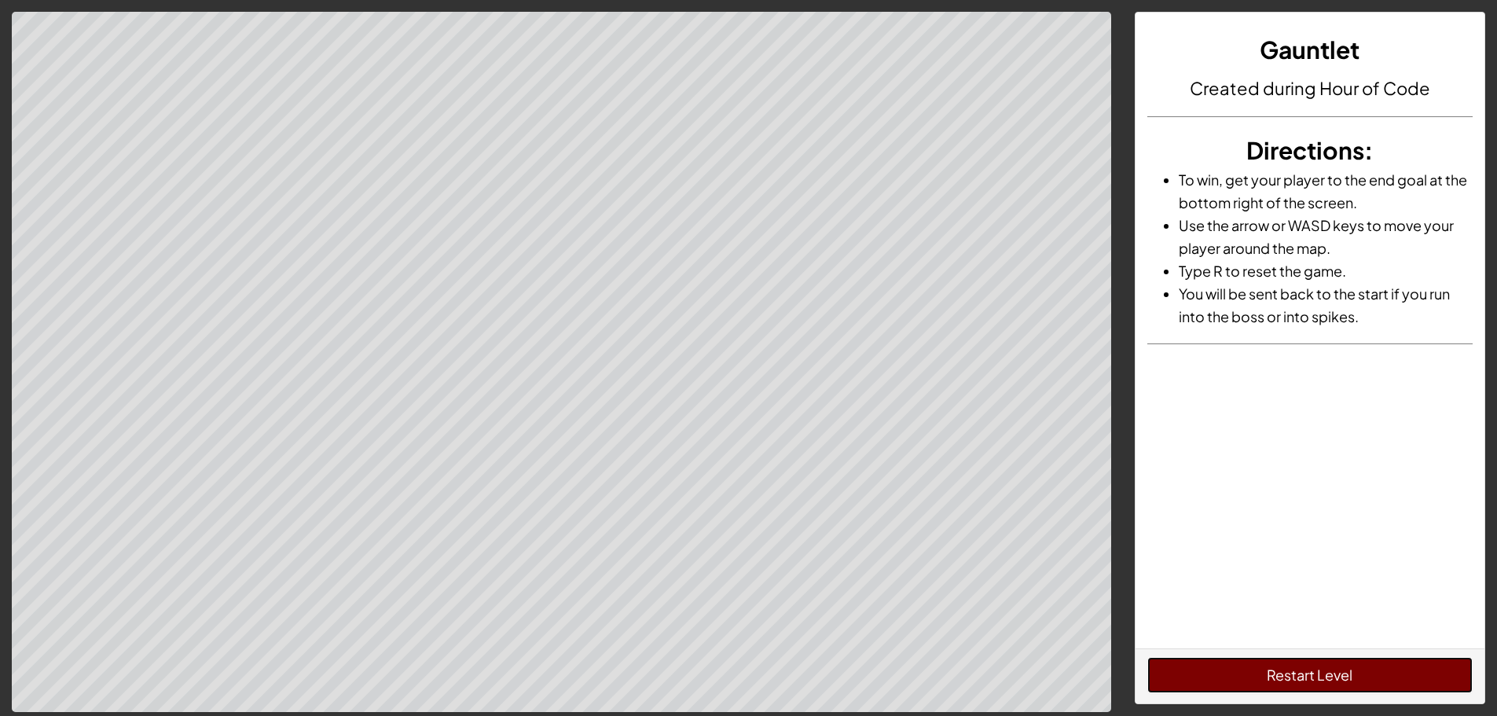
click at [1290, 663] on button "Restart Level" at bounding box center [1309, 675] width 325 height 36
click at [1266, 674] on button "Restart Level" at bounding box center [1309, 675] width 325 height 36
click at [1193, 658] on button "Restart Level" at bounding box center [1309, 675] width 325 height 36
click at [1202, 669] on button "Restart Level" at bounding box center [1309, 675] width 325 height 36
click at [1246, 674] on button "Restart Level" at bounding box center [1309, 675] width 325 height 36
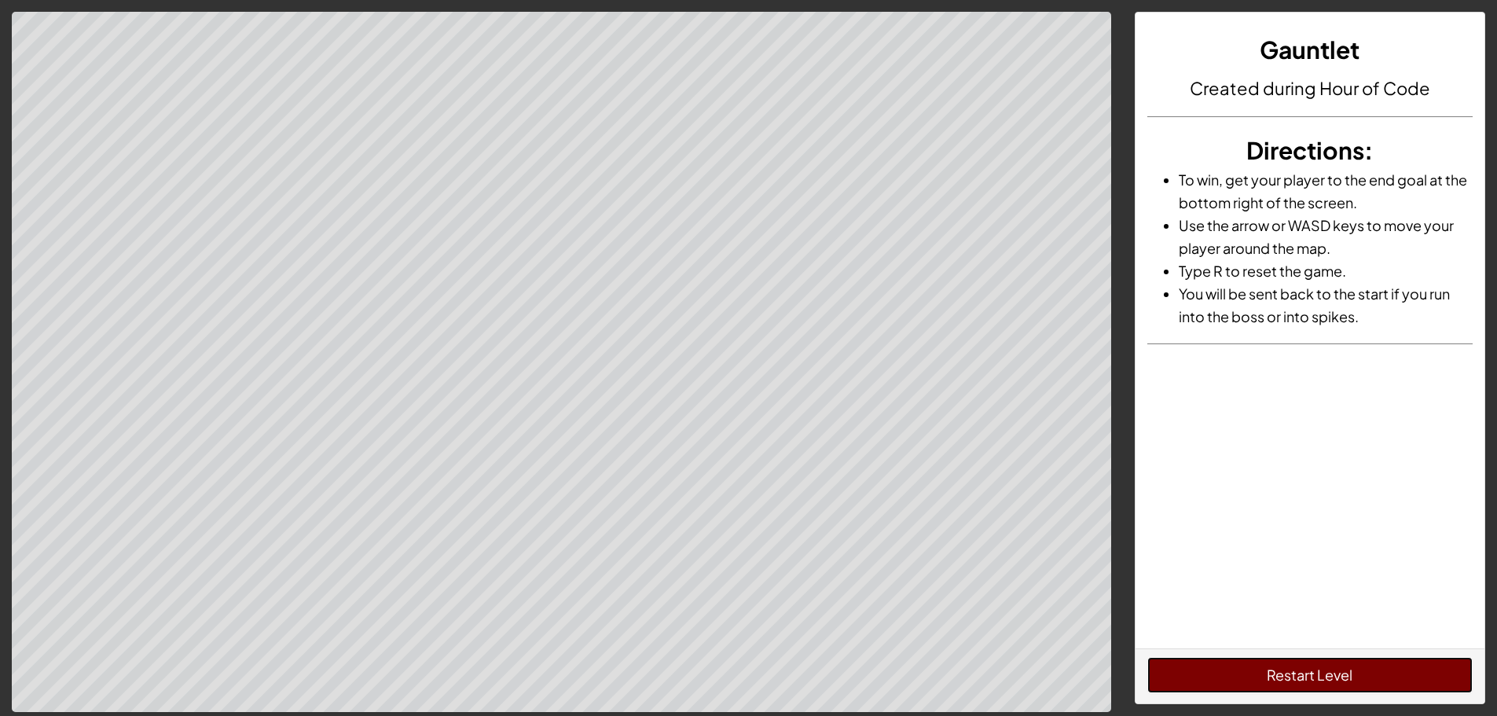
click at [1263, 674] on button "Restart Level" at bounding box center [1309, 675] width 325 height 36
click at [1263, 669] on button "Restart Level" at bounding box center [1309, 675] width 325 height 36
click at [1288, 674] on button "Restart Level" at bounding box center [1309, 675] width 325 height 36
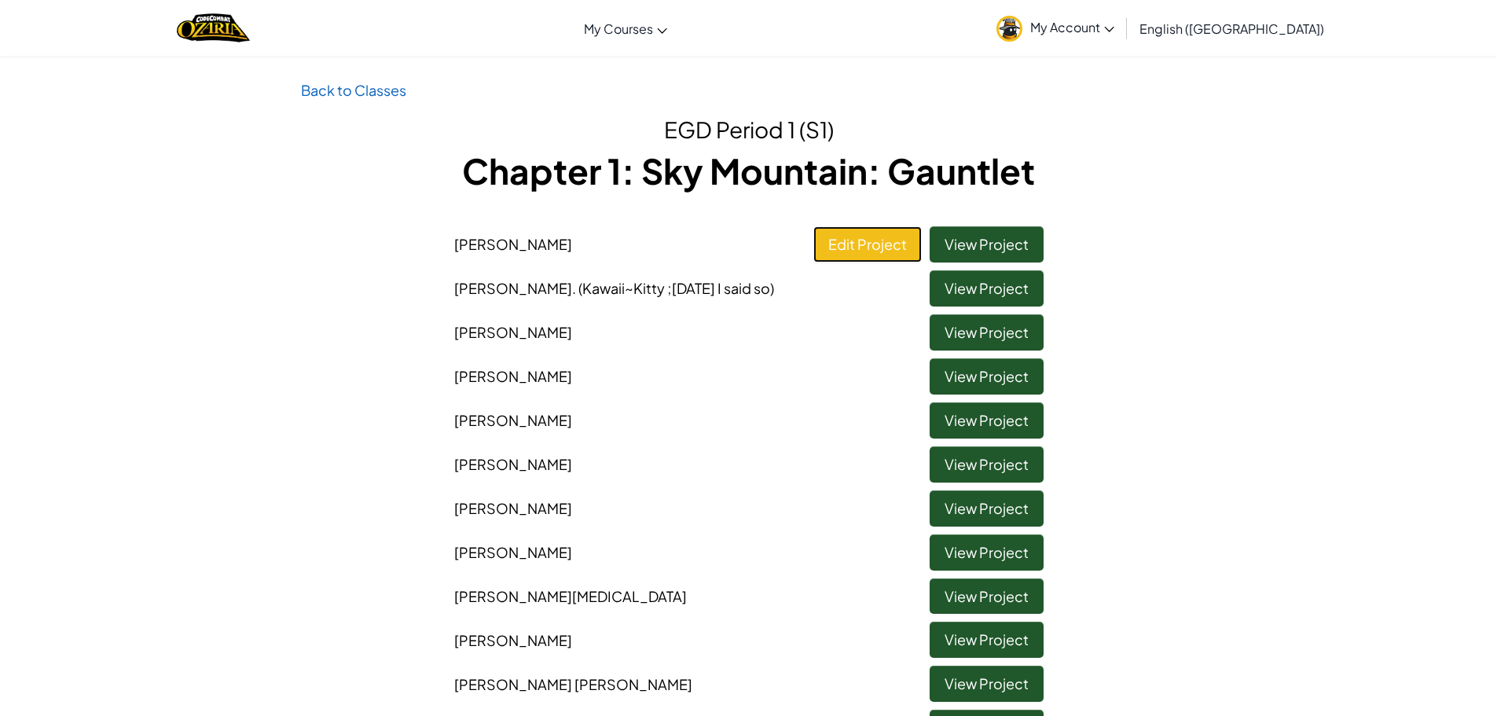
click at [823, 246] on link "Edit Project" at bounding box center [867, 244] width 108 height 36
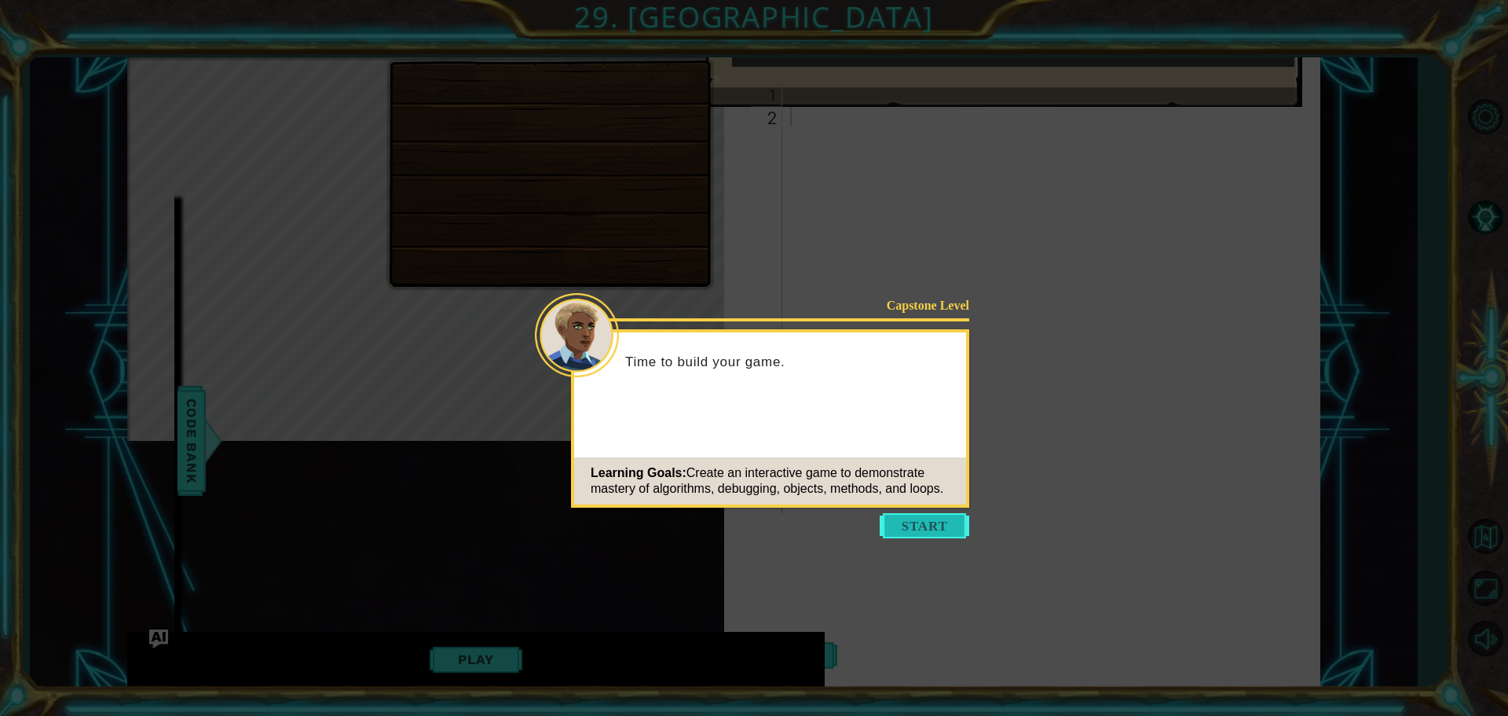
click at [937, 519] on button "Start" at bounding box center [925, 525] width 90 height 25
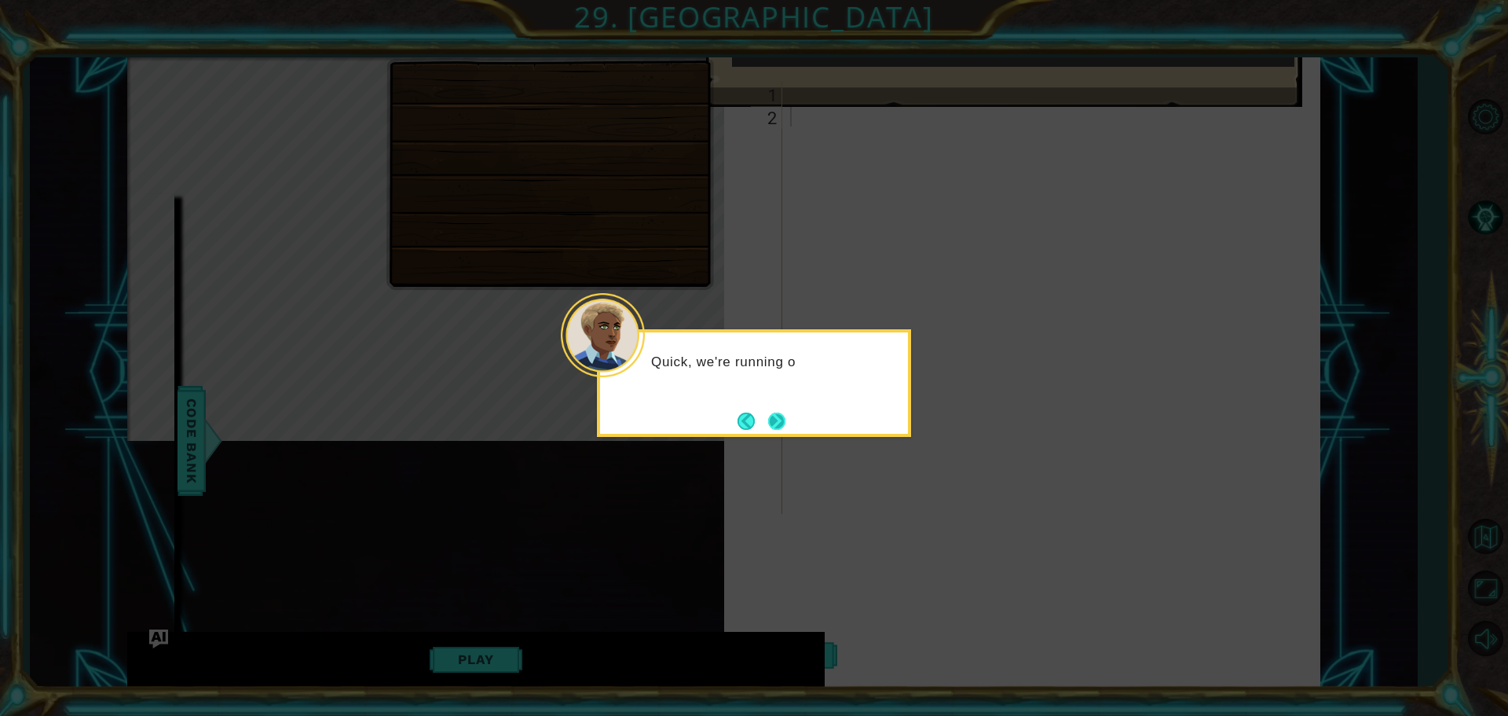
click at [775, 418] on button "Next" at bounding box center [776, 420] width 17 height 17
click at [768, 418] on button "Next" at bounding box center [776, 420] width 17 height 17
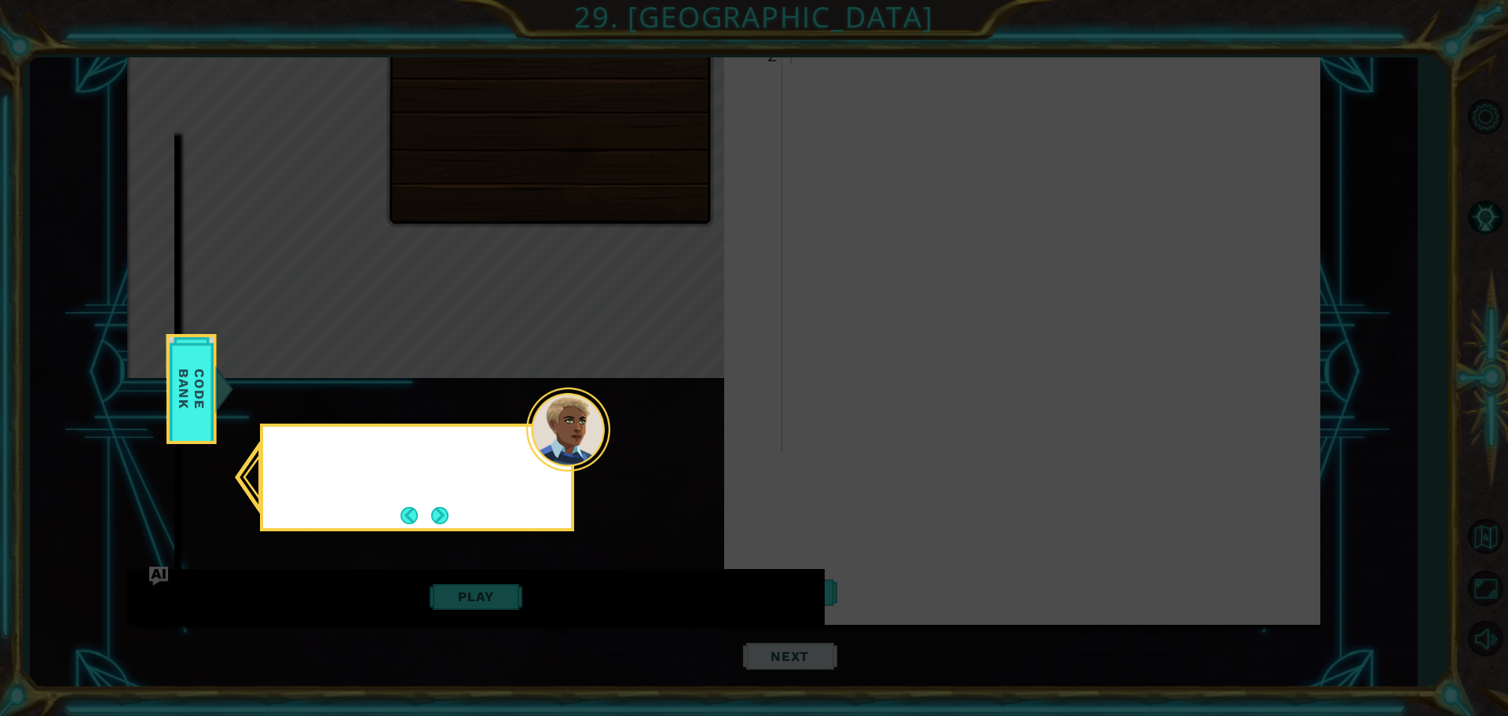
click at [767, 418] on icon at bounding box center [754, 358] width 1508 height 716
click at [434, 507] on button "Next" at bounding box center [439, 515] width 17 height 17
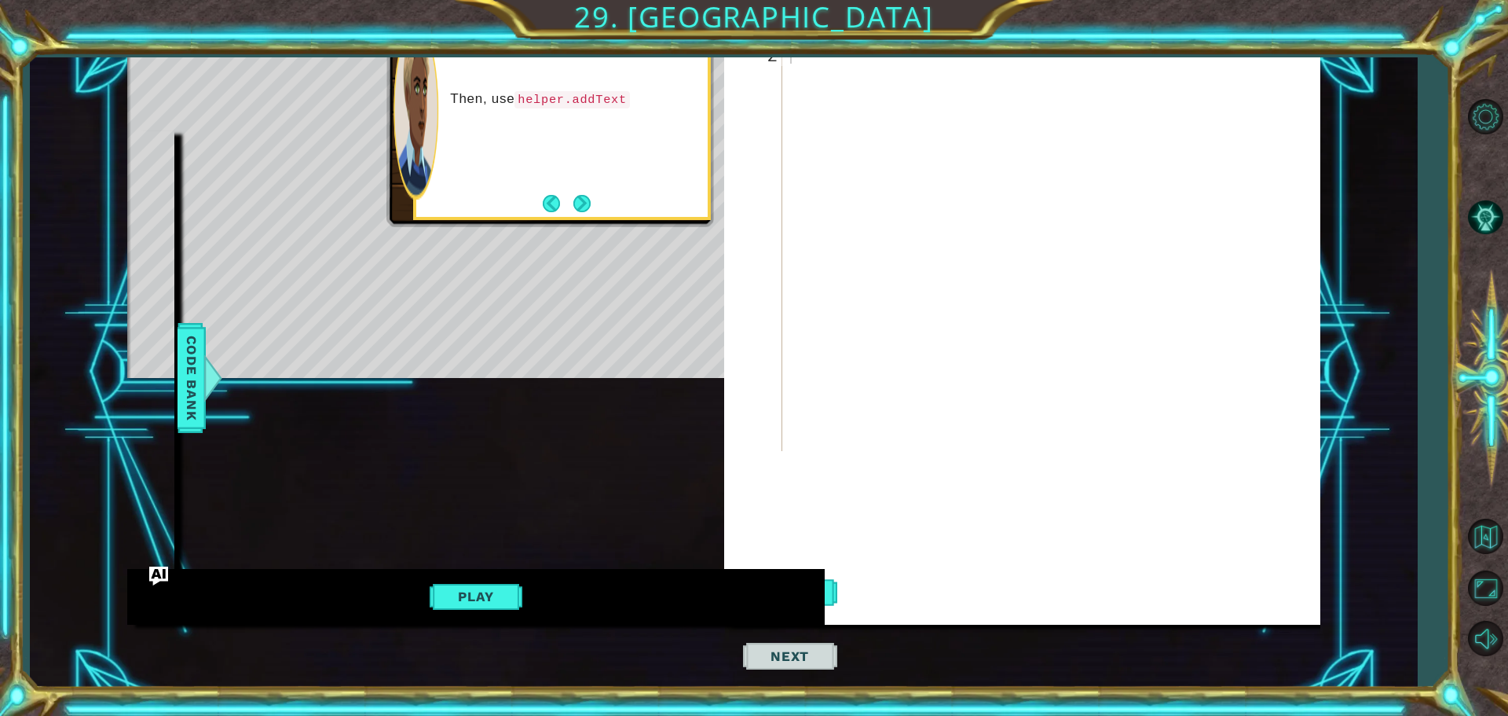
click at [581, 188] on div "Then, use helper.addText" at bounding box center [561, 111] width 291 height 212
click at [581, 196] on button "Next" at bounding box center [581, 203] width 17 height 17
click at [555, 211] on button "Back" at bounding box center [558, 203] width 31 height 17
click at [577, 206] on button "Next" at bounding box center [581, 203] width 17 height 17
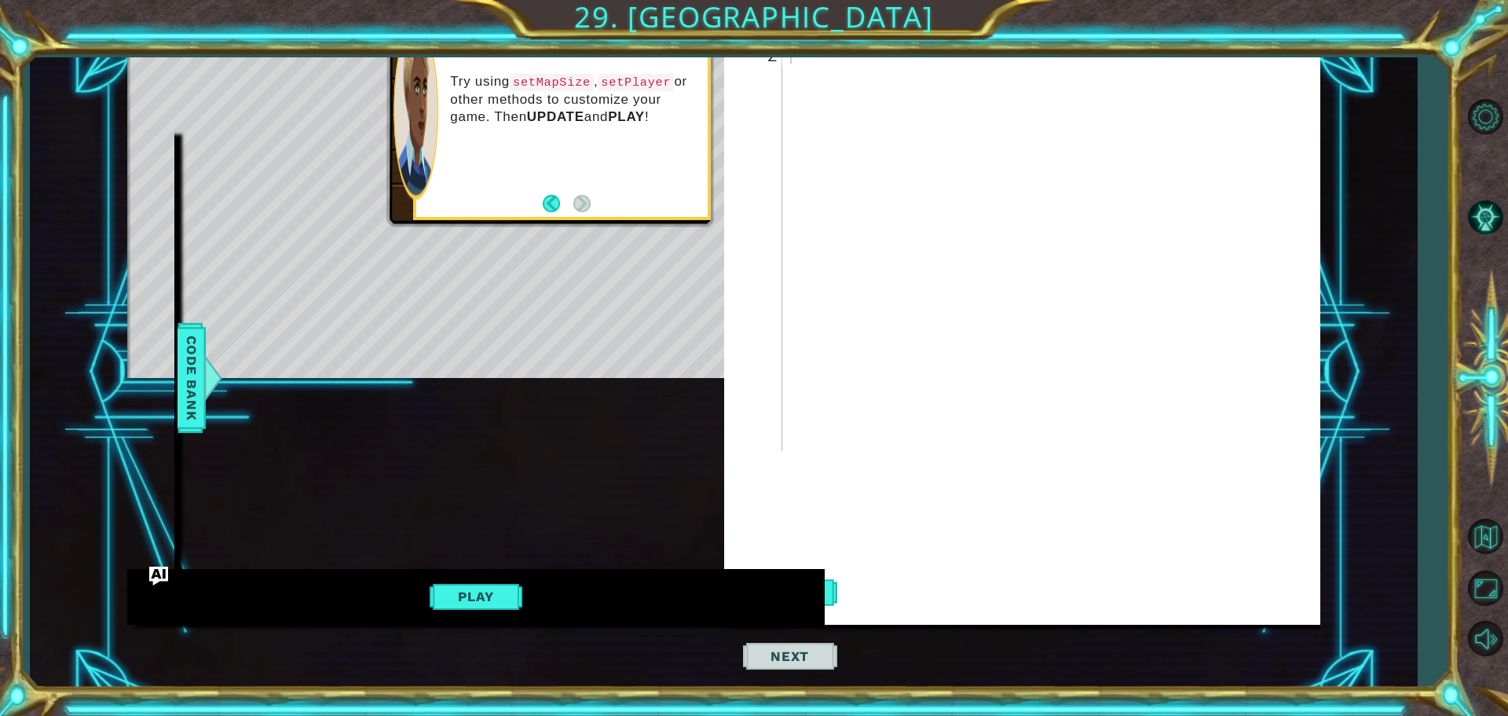
click at [577, 213] on footer at bounding box center [567, 204] width 48 height 24
click at [591, 201] on div "Try using setMapSize , setPlayer or other methods to customize your game. Then …" at bounding box center [561, 111] width 291 height 212
click at [572, 212] on footer at bounding box center [567, 204] width 48 height 24
click at [456, 591] on button "Play" at bounding box center [476, 596] width 92 height 30
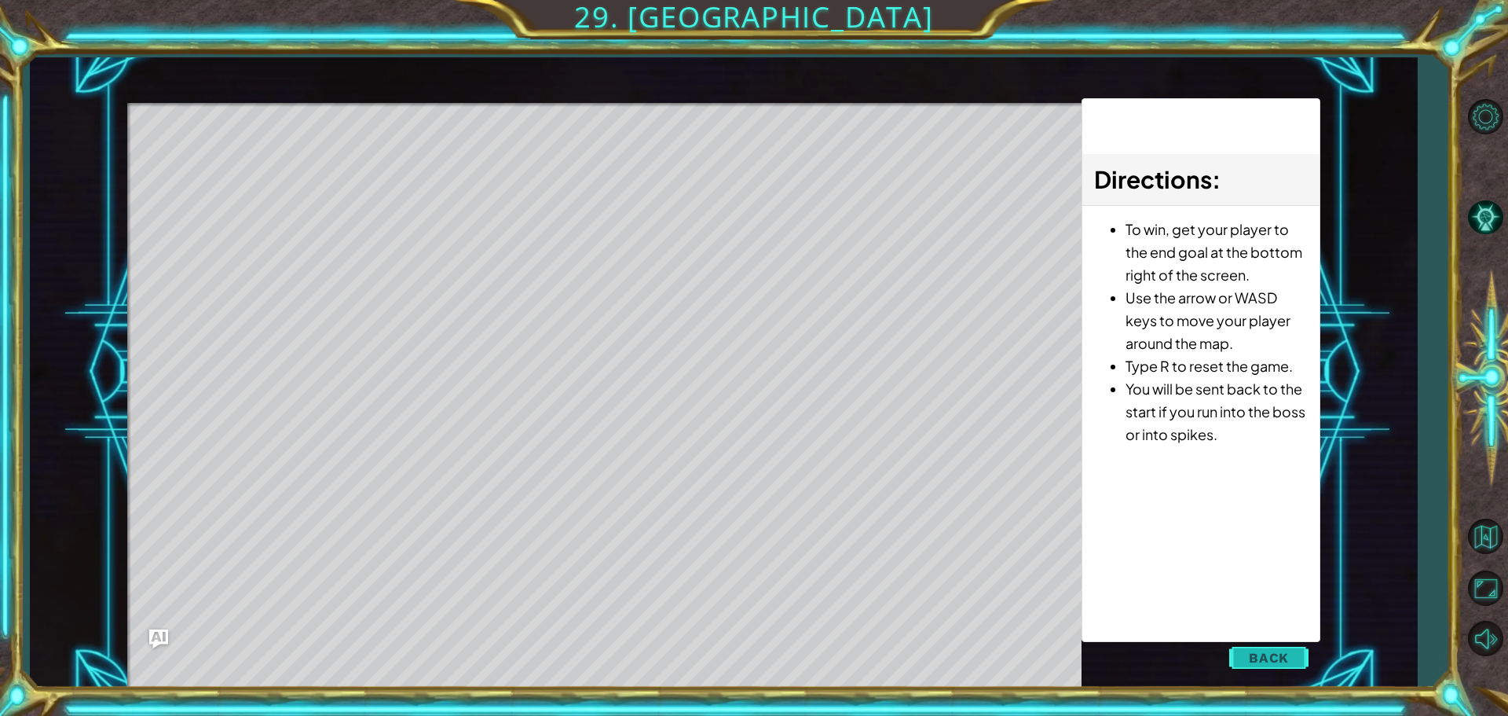
click at [1293, 672] on button "Back" at bounding box center [1268, 657] width 79 height 31
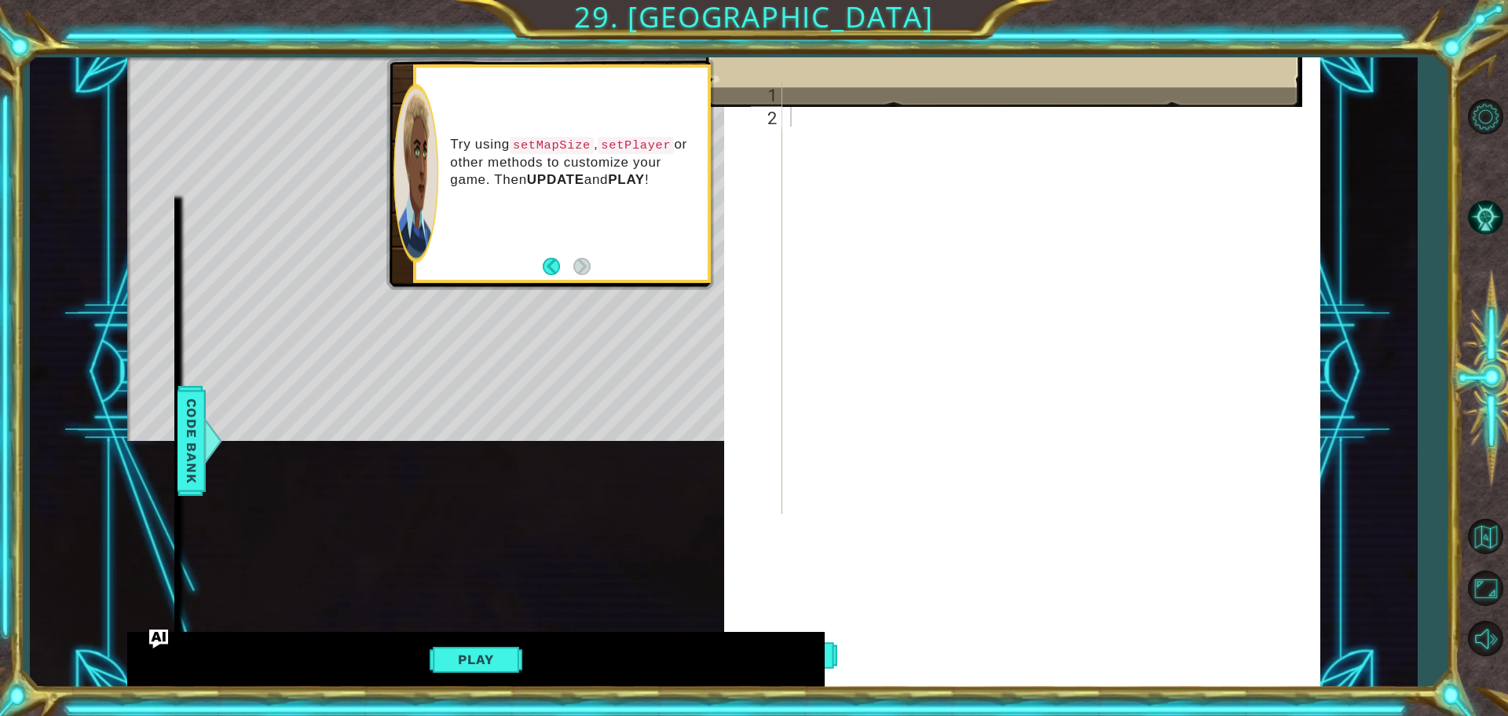
drag, startPoint x: 414, startPoint y: 134, endPoint x: 467, endPoint y: 192, distance: 78.4
click at [467, 192] on div "Try using setMapSize , setPlayer or other methods to customize your game. Then …" at bounding box center [561, 174] width 291 height 212
click at [933, 370] on div at bounding box center [1055, 320] width 536 height 478
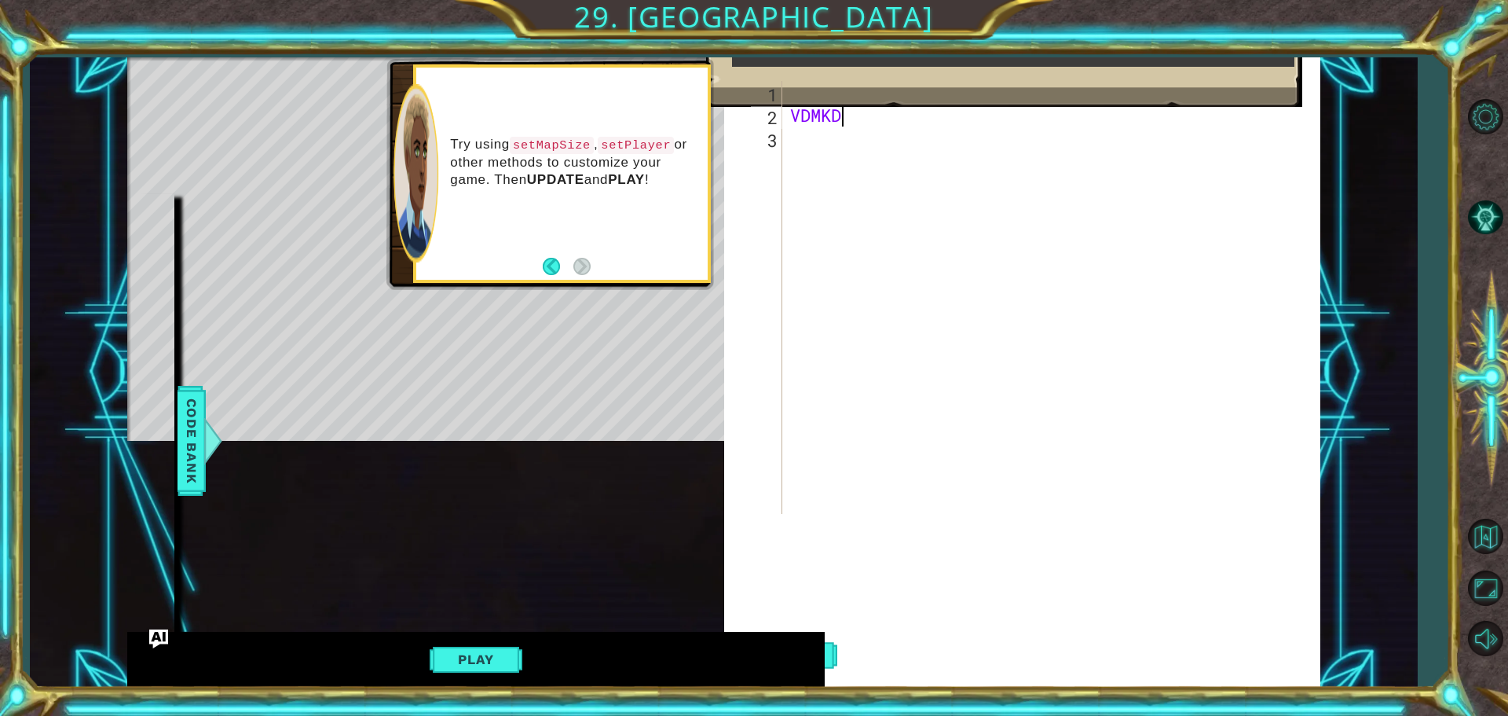
type textarea "V"
drag, startPoint x: 936, startPoint y: 172, endPoint x: 930, endPoint y: 154, distance: 19.1
click at [931, 160] on div at bounding box center [1055, 320] width 536 height 478
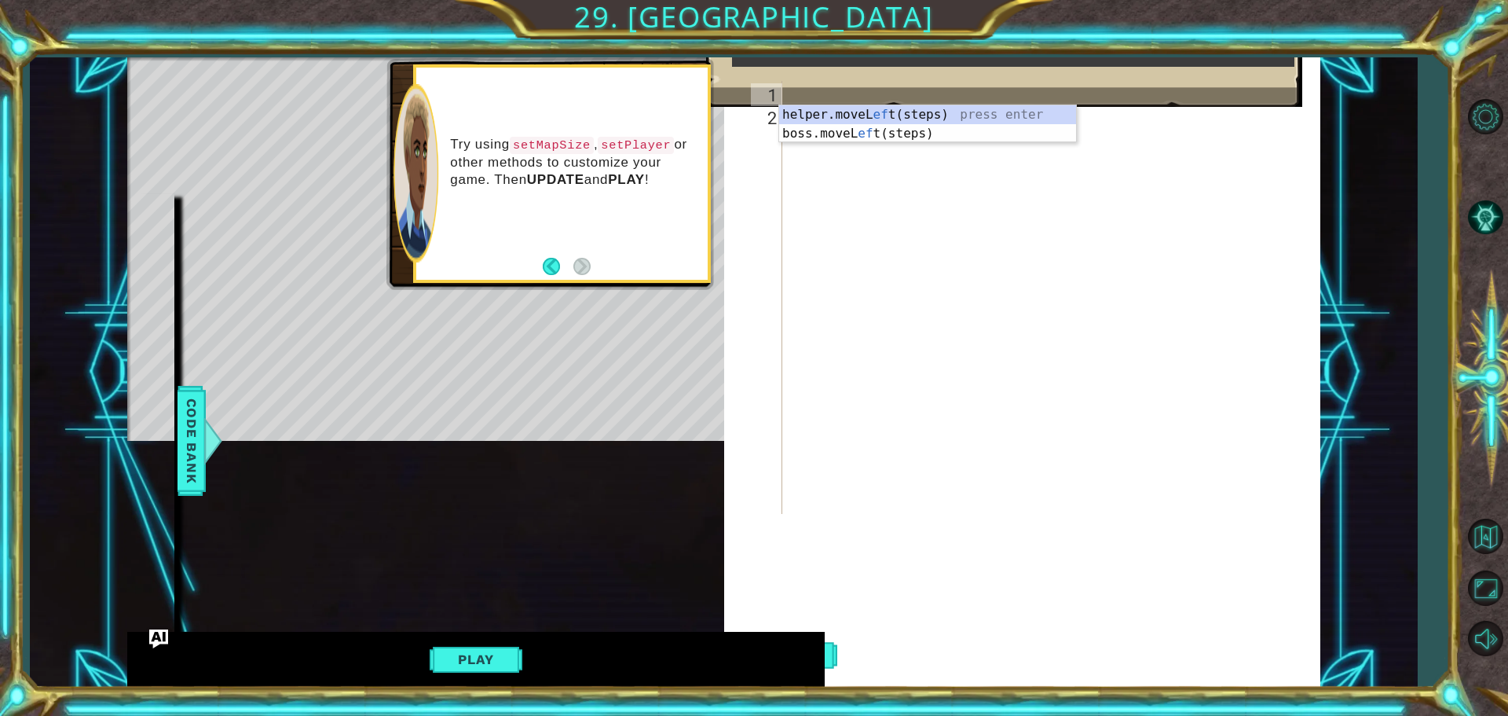
type textarea "e"
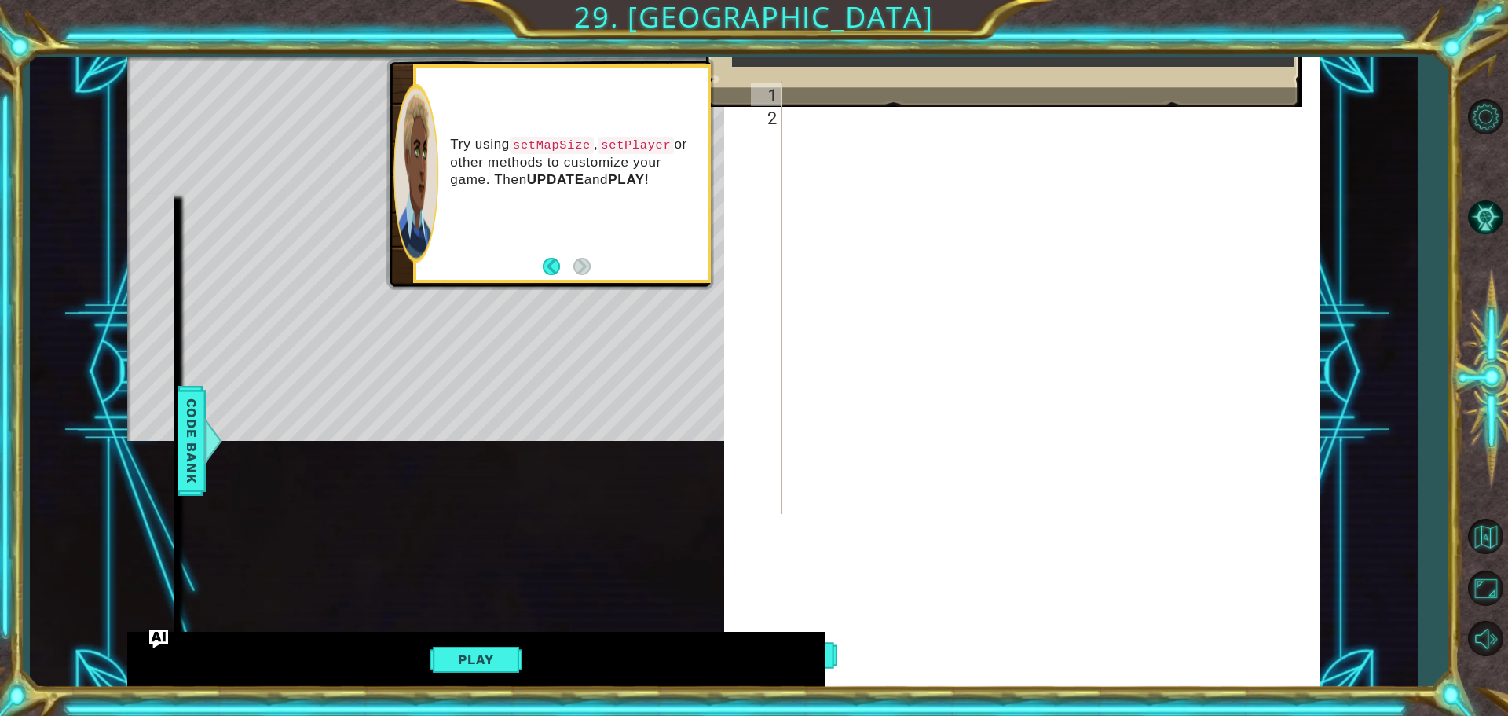
click at [892, 138] on div at bounding box center [1055, 320] width 536 height 478
click at [885, 97] on div "Goals : Incomplete Play the game Win the game" at bounding box center [1004, 40] width 597 height 134
click at [888, 142] on div at bounding box center [1055, 320] width 536 height 478
click at [210, 469] on div "helper methods moveLeft(steps) moveRight(steps) moveUp(steps) moveDown(steps) b…" at bounding box center [723, 372] width 1193 height 630
click at [208, 456] on div at bounding box center [213, 440] width 20 height 47
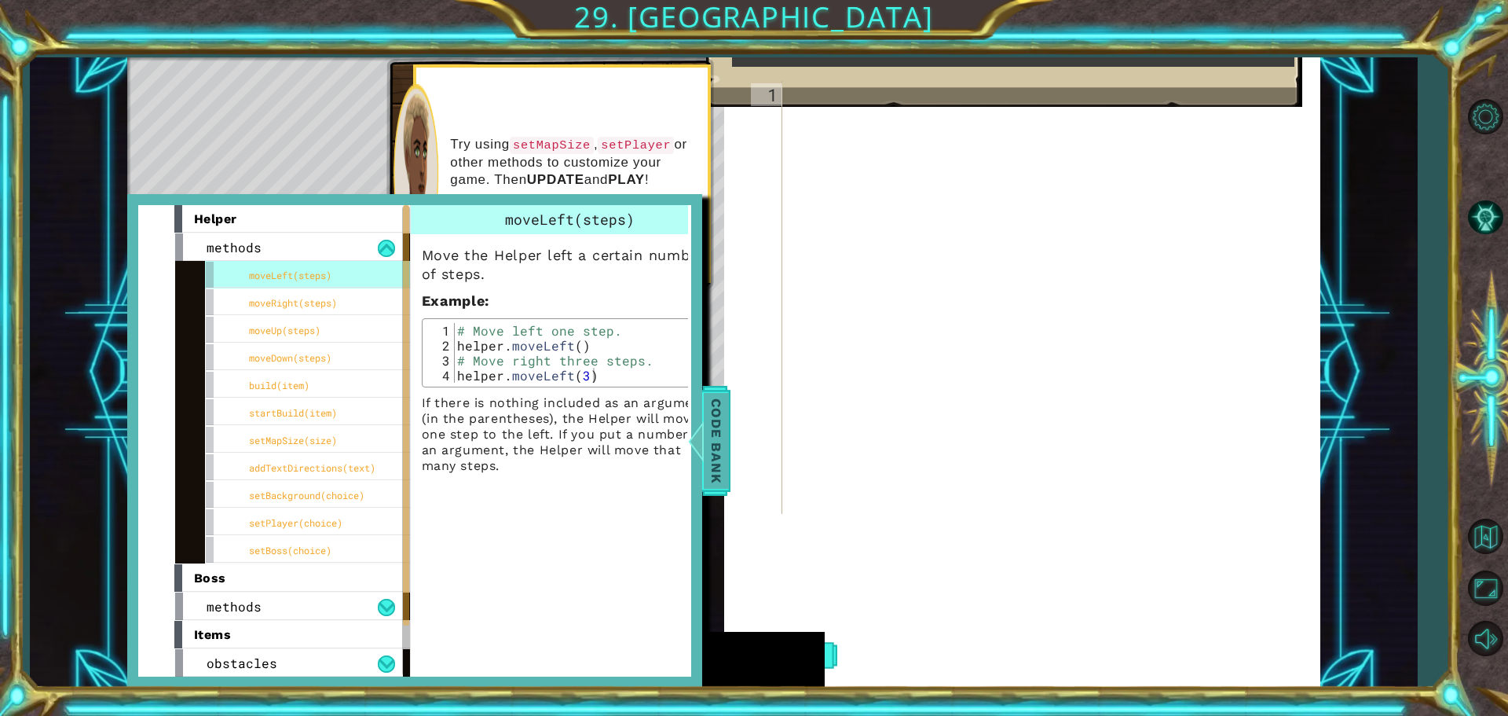
click at [709, 429] on span "Code Bank" at bounding box center [716, 441] width 25 height 96
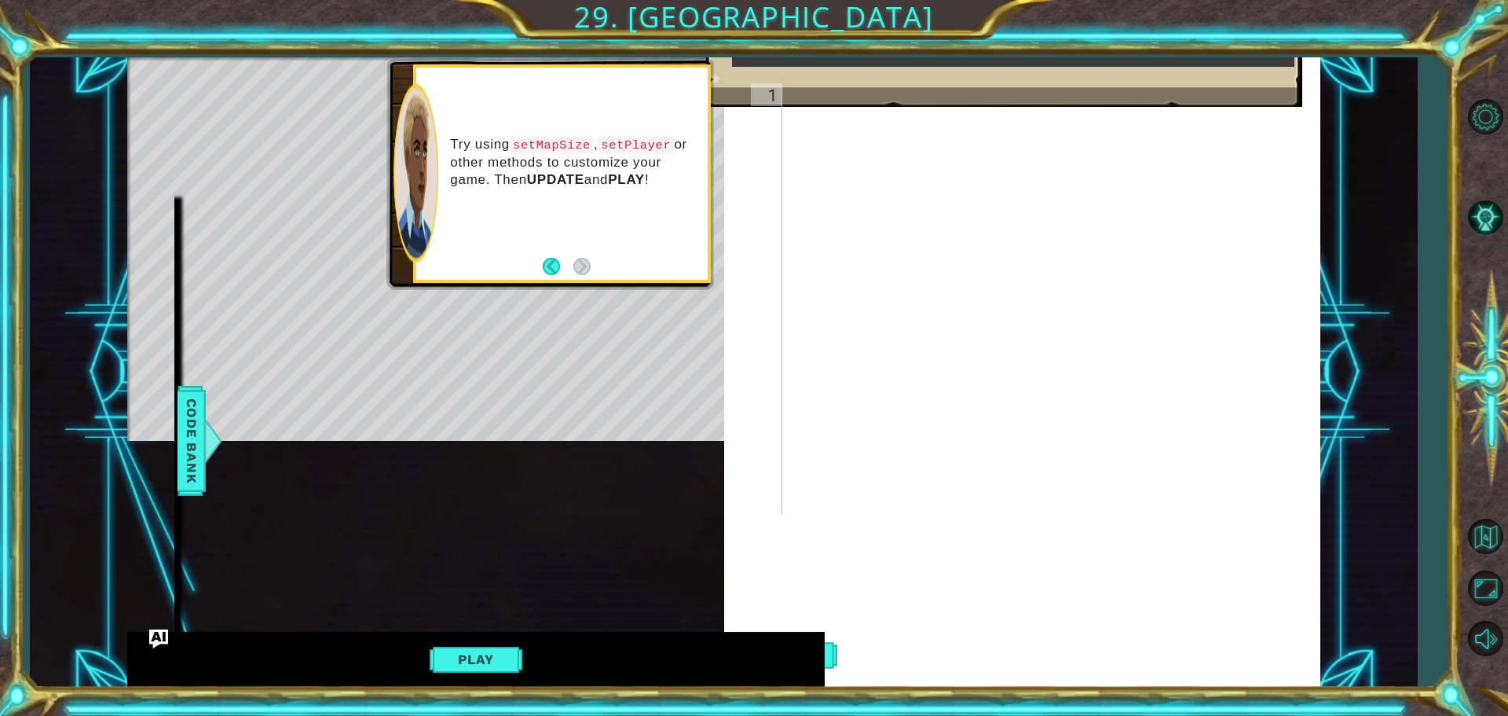
click at [901, 123] on div at bounding box center [1055, 320] width 536 height 478
